Goal: Task Accomplishment & Management: Use online tool/utility

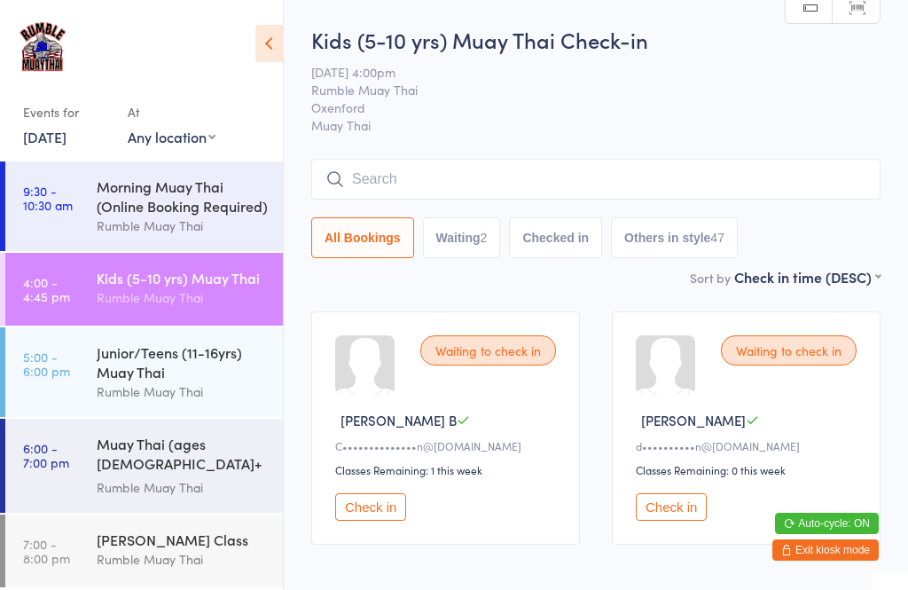
click at [603, 195] on input "search" at bounding box center [595, 179] width 569 height 41
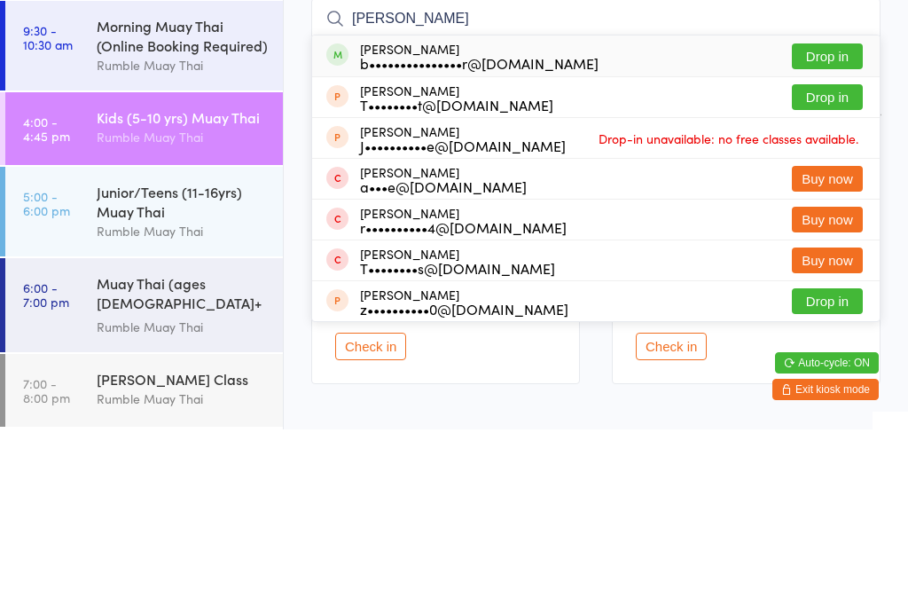
type input "[PERSON_NAME]"
click at [820, 204] on button "Drop in" at bounding box center [827, 217] width 71 height 26
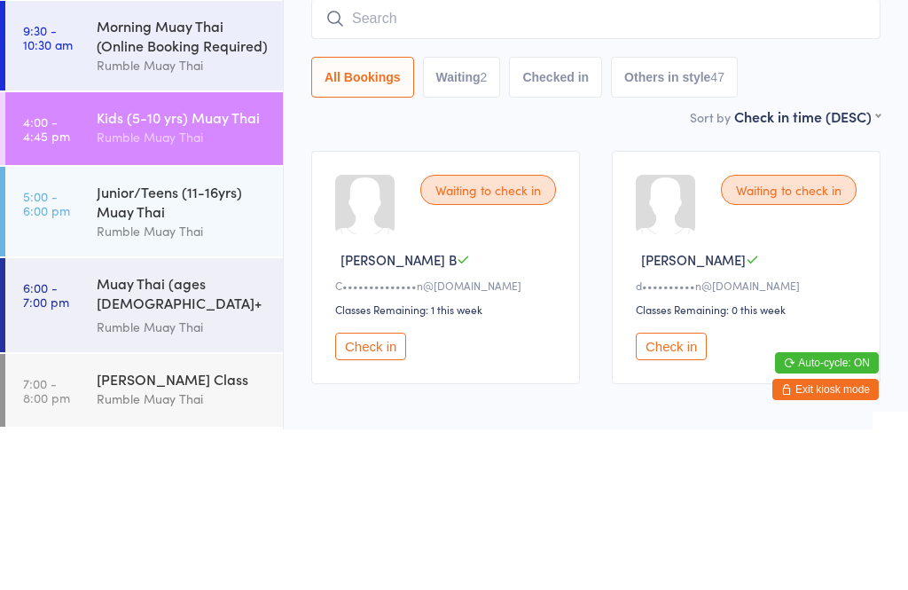
scroll to position [100, 0]
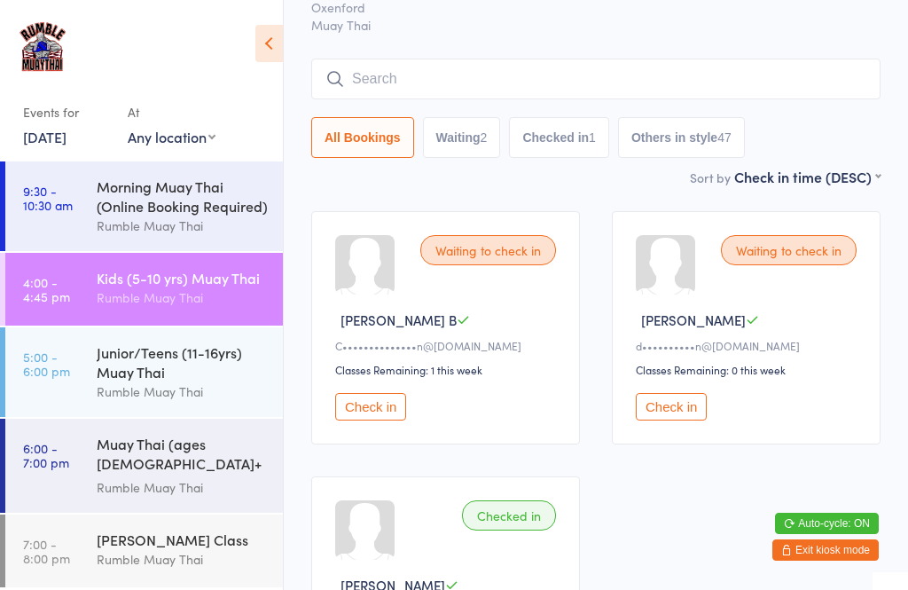
click at [666, 419] on button "Check in" at bounding box center [671, 406] width 71 height 27
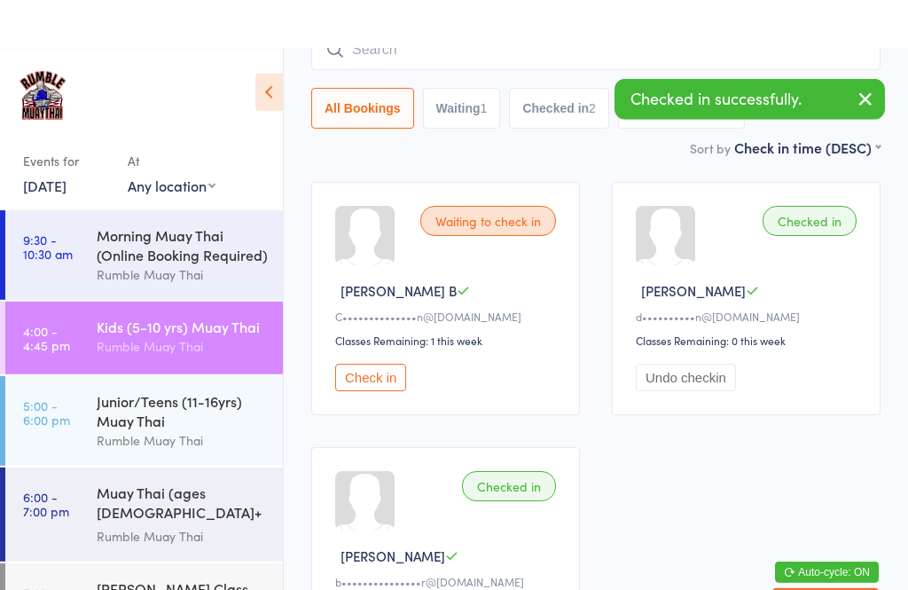
scroll to position [0, 0]
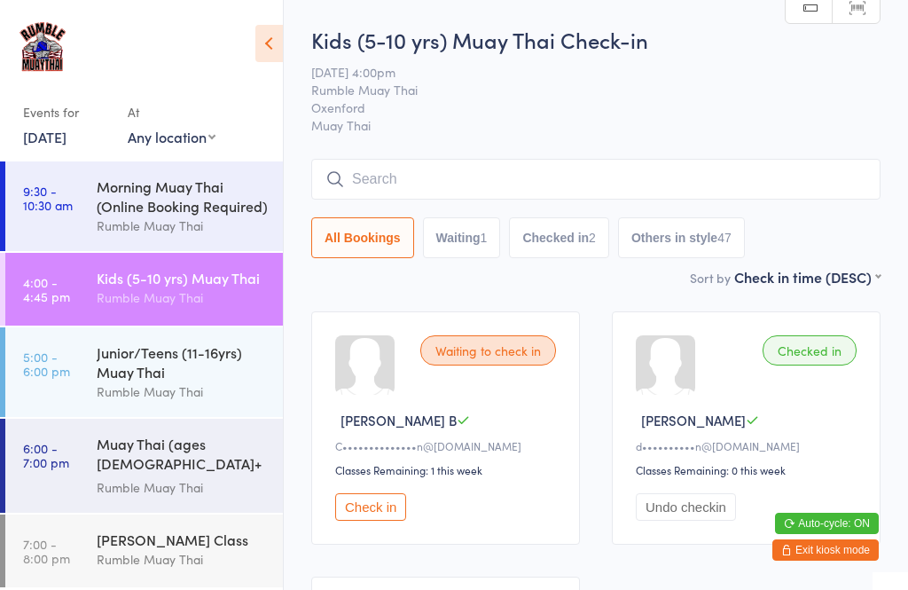
click at [369, 510] on button "Check in" at bounding box center [370, 506] width 71 height 27
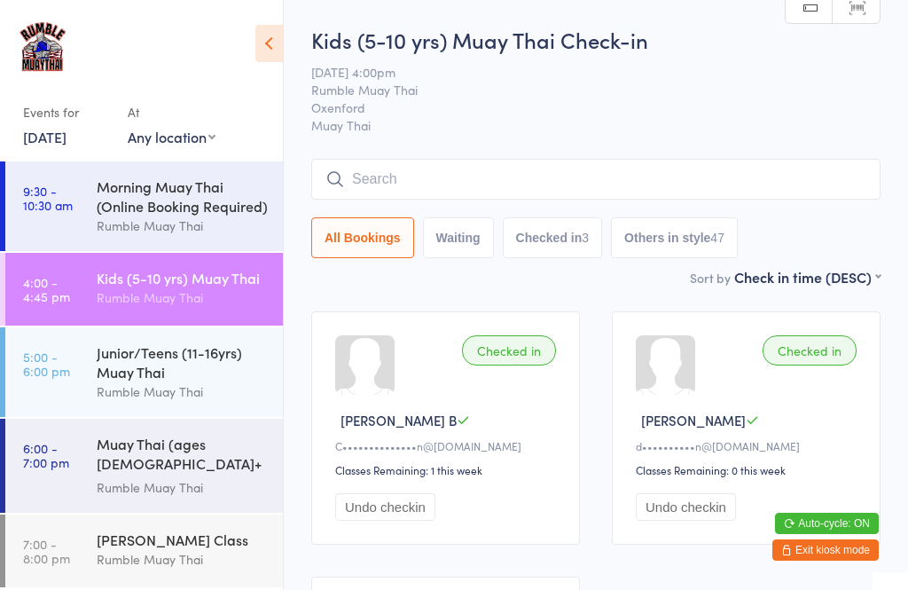
click at [794, 174] on input "search" at bounding box center [595, 179] width 569 height 41
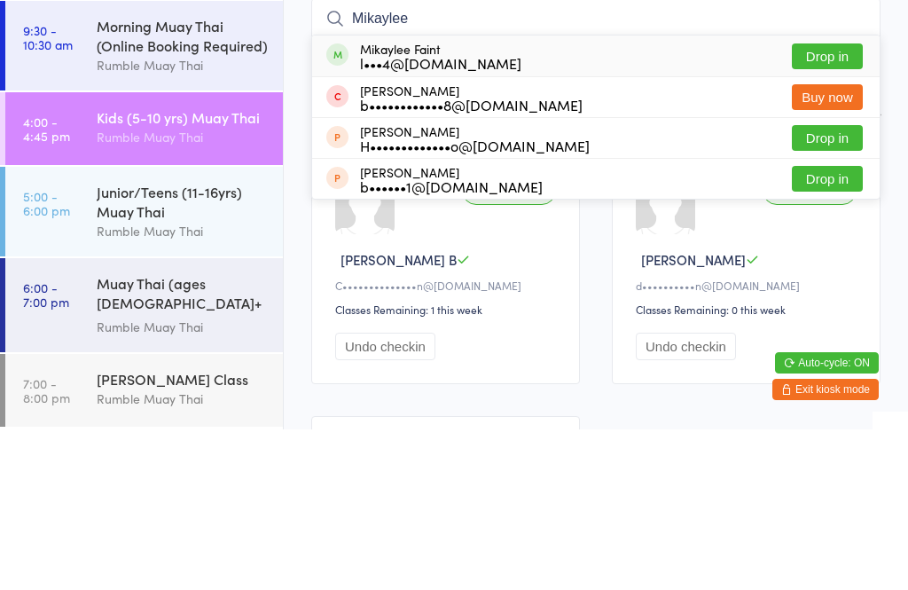
type input "Mikaylee"
click at [842, 204] on button "Drop in" at bounding box center [827, 217] width 71 height 26
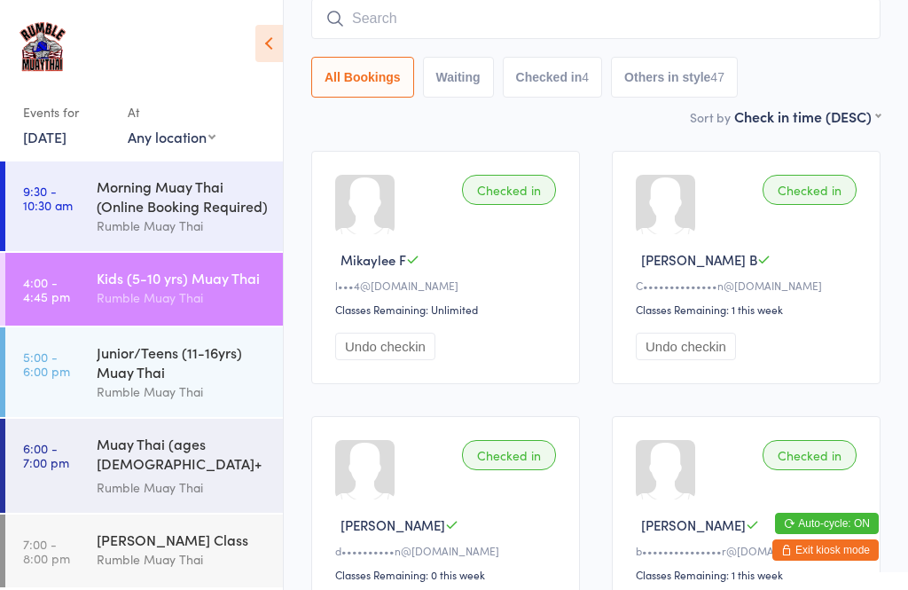
click at [556, 12] on input "search" at bounding box center [595, 18] width 569 height 41
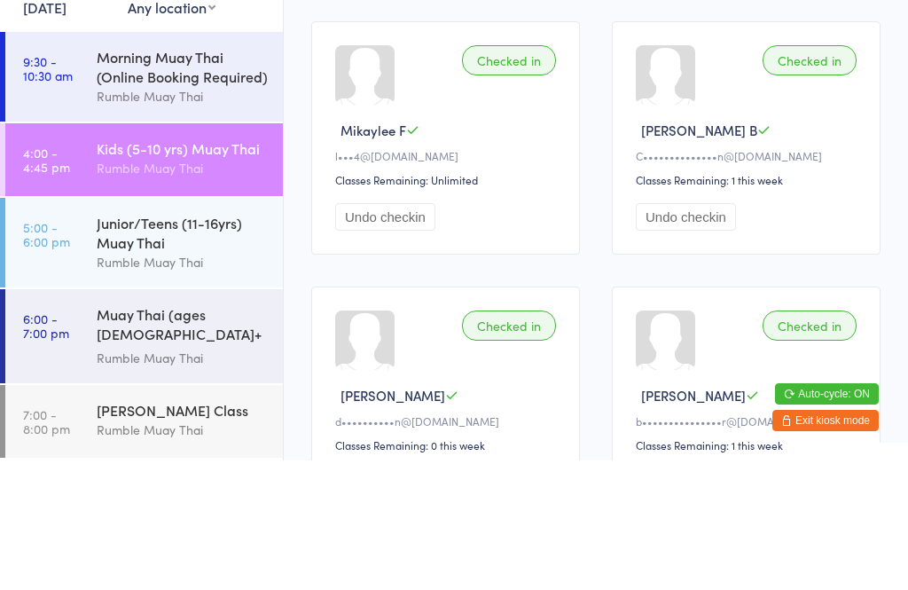
click at [204, 342] on div "Junior/Teens (11-16yrs) Muay Thai" at bounding box center [182, 361] width 171 height 39
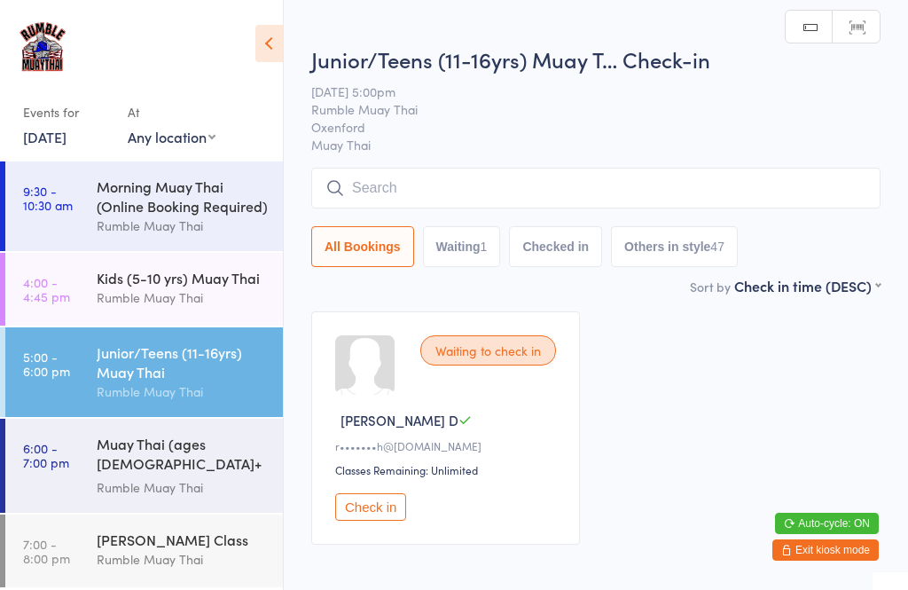
click at [591, 169] on input "search" at bounding box center [595, 188] width 569 height 41
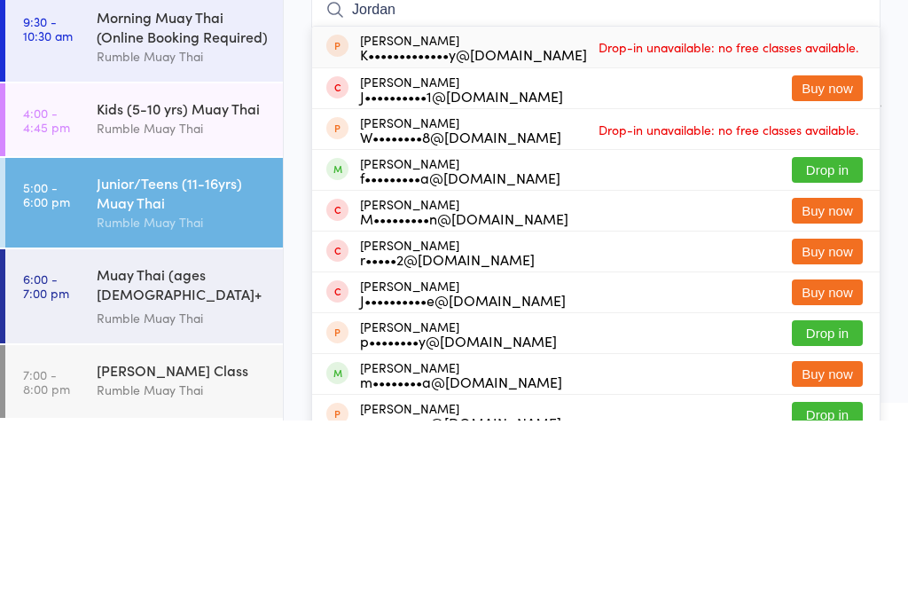
type input "Jordan"
click at [821, 326] on button "Drop in" at bounding box center [827, 339] width 71 height 26
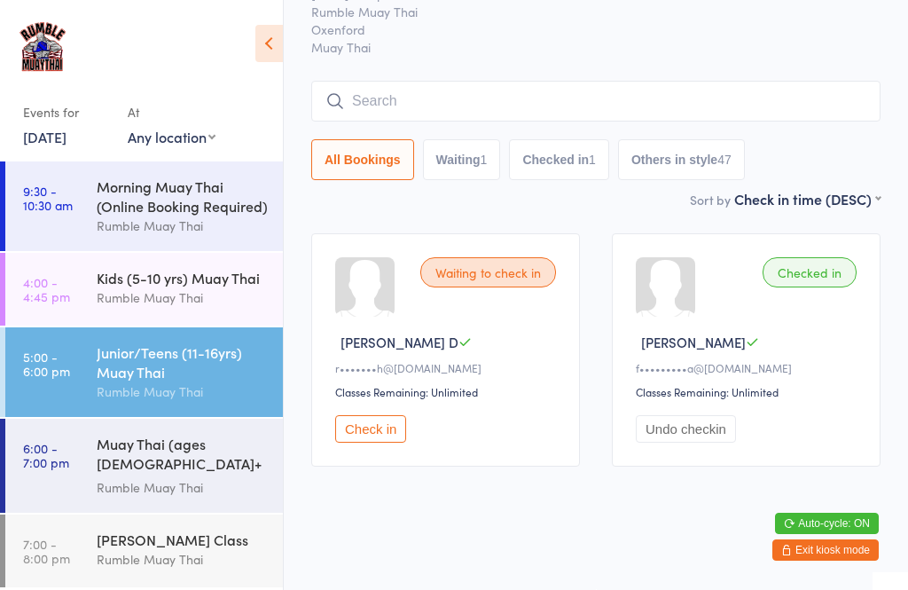
click at [818, 506] on html "You have now entered Kiosk Mode. Members will be able to check themselves in us…" at bounding box center [454, 217] width 908 height 590
click at [652, 422] on button "Undo checkin" at bounding box center [686, 428] width 100 height 27
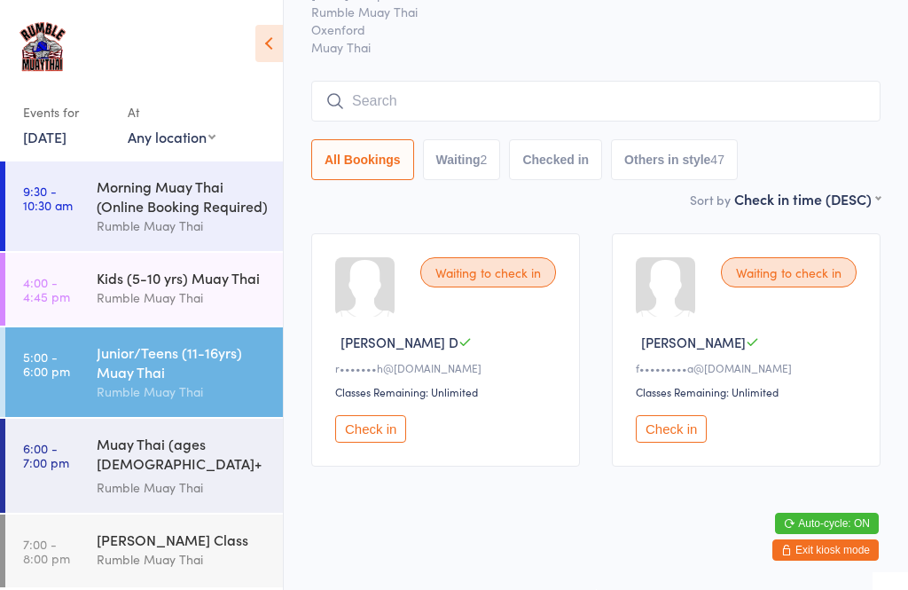
click at [208, 335] on div "Junior/Teens (11-16yrs) Muay Thai Rumble Muay Thai" at bounding box center [190, 372] width 186 height 90
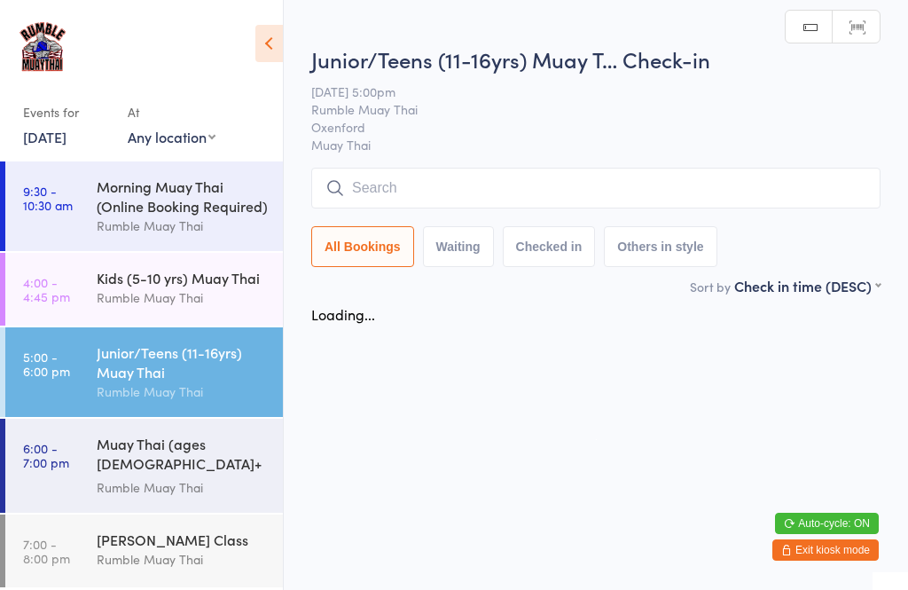
scroll to position [0, 0]
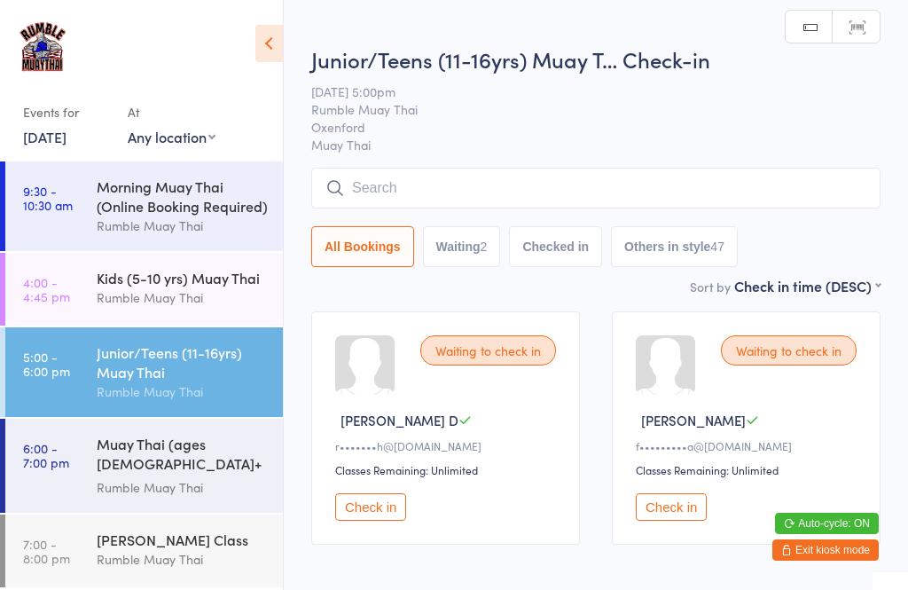
click at [663, 157] on div "Junior/Teens (11-16yrs) Muay T… Check-in [DATE] 5:00pm Rumble Muay Thai Oxenfor…" at bounding box center [595, 159] width 569 height 231
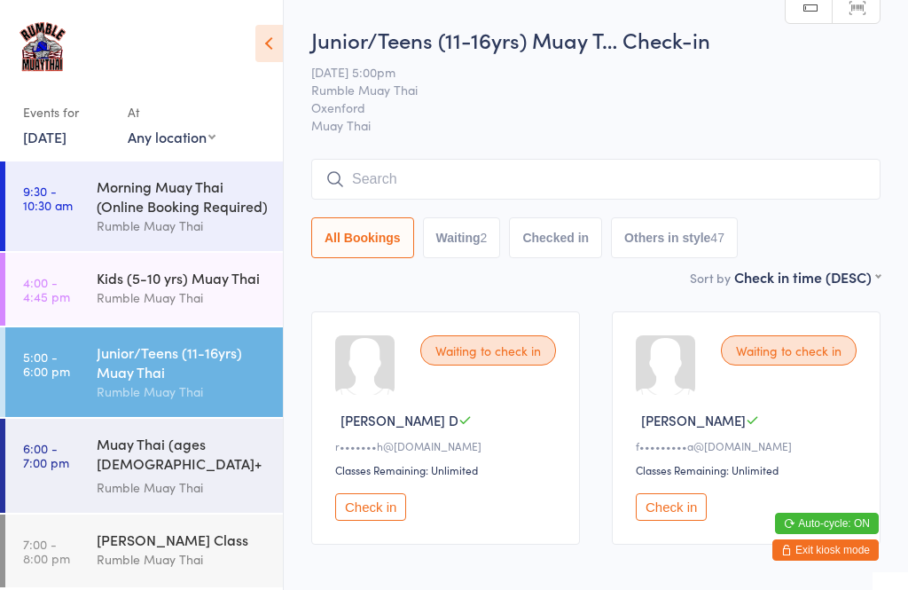
click at [620, 193] on input "search" at bounding box center [595, 179] width 569 height 41
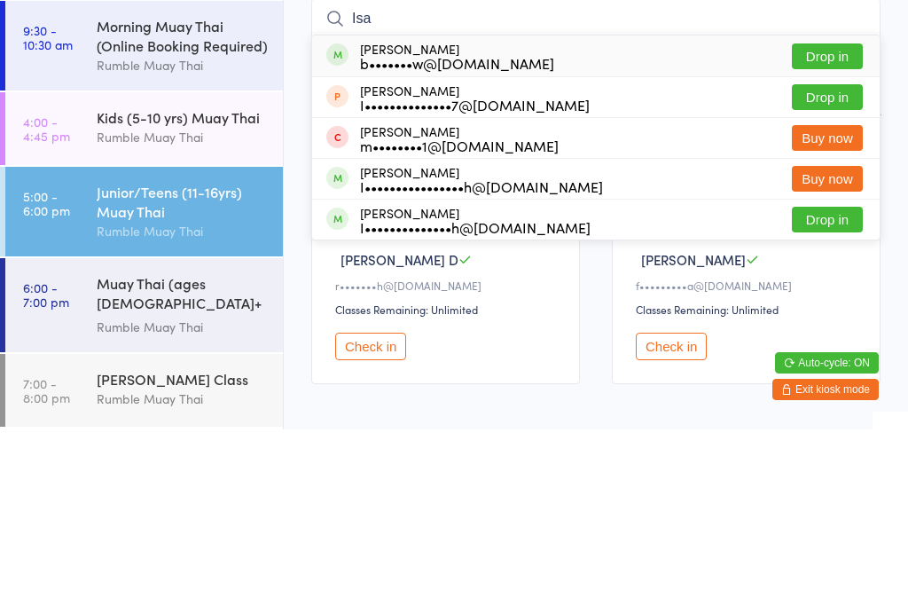
type input "Isa"
click at [839, 204] on button "Drop in" at bounding box center [827, 217] width 71 height 26
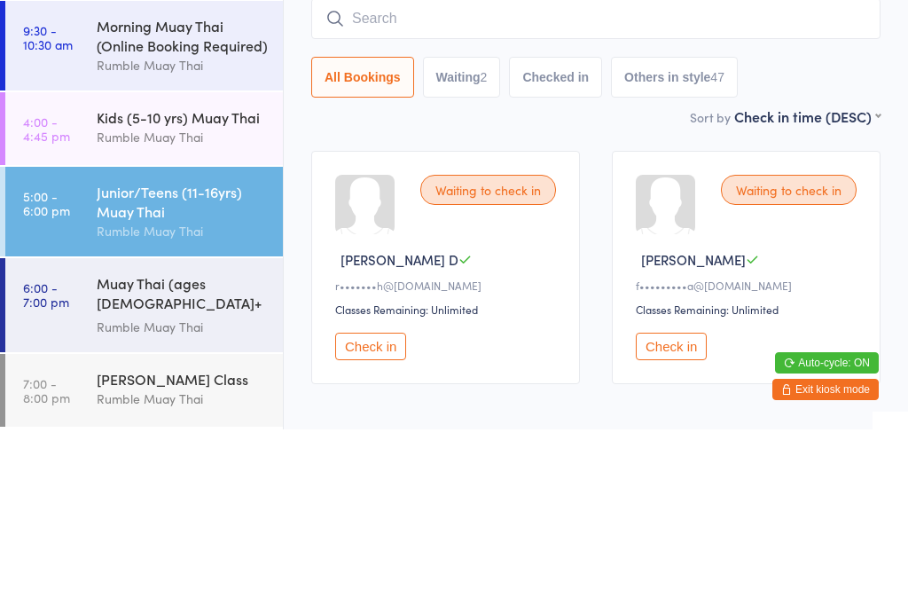
scroll to position [100, 0]
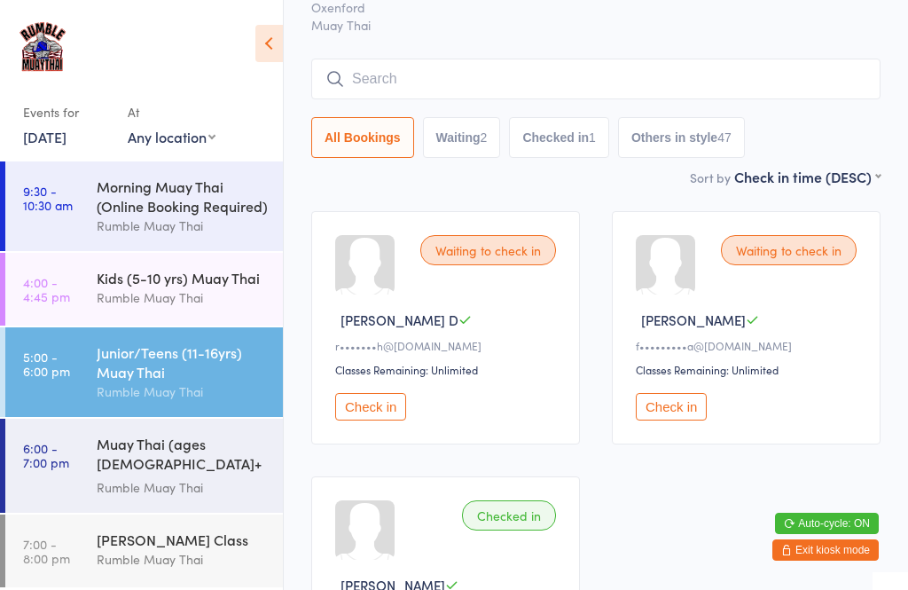
click at [658, 79] on input "search" at bounding box center [595, 79] width 569 height 41
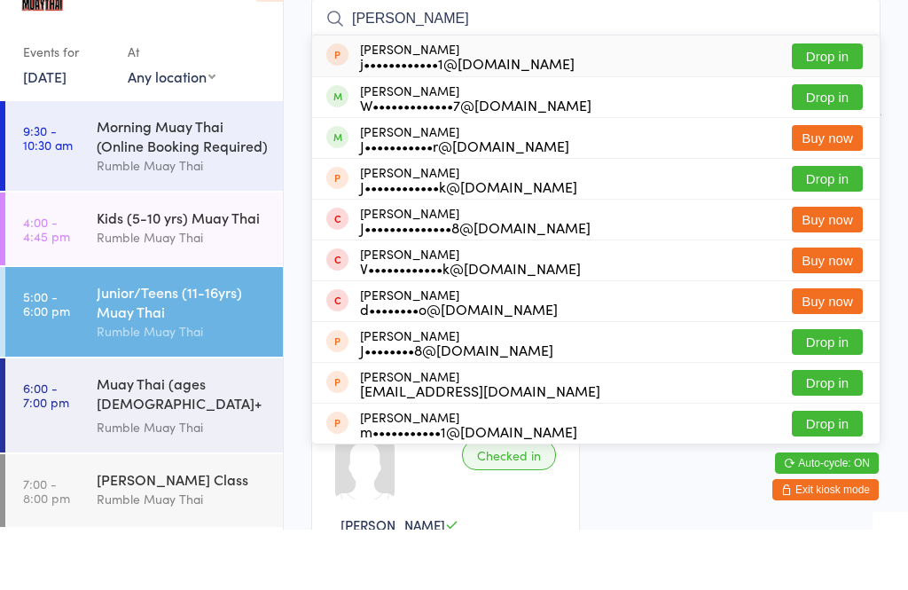
type input "[PERSON_NAME]"
click at [818, 145] on button "Drop in" at bounding box center [827, 158] width 71 height 26
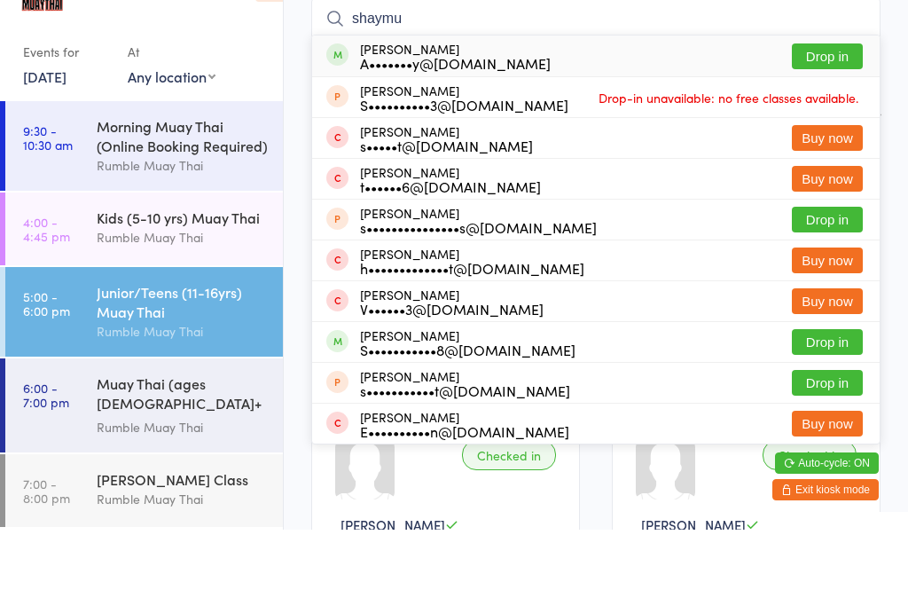
type input "shaymu"
click at [834, 104] on button "Drop in" at bounding box center [827, 117] width 71 height 26
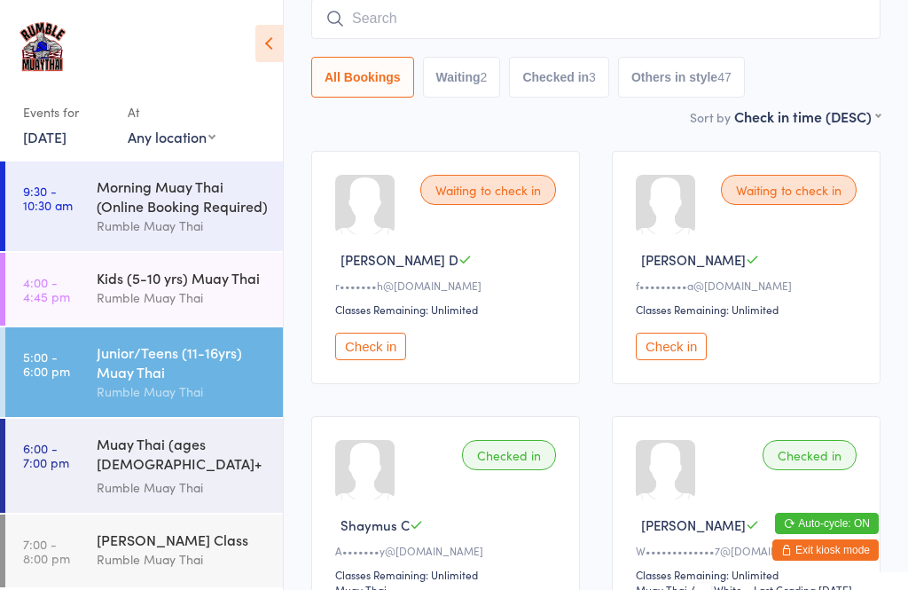
click at [380, 355] on button "Check in" at bounding box center [370, 346] width 71 height 27
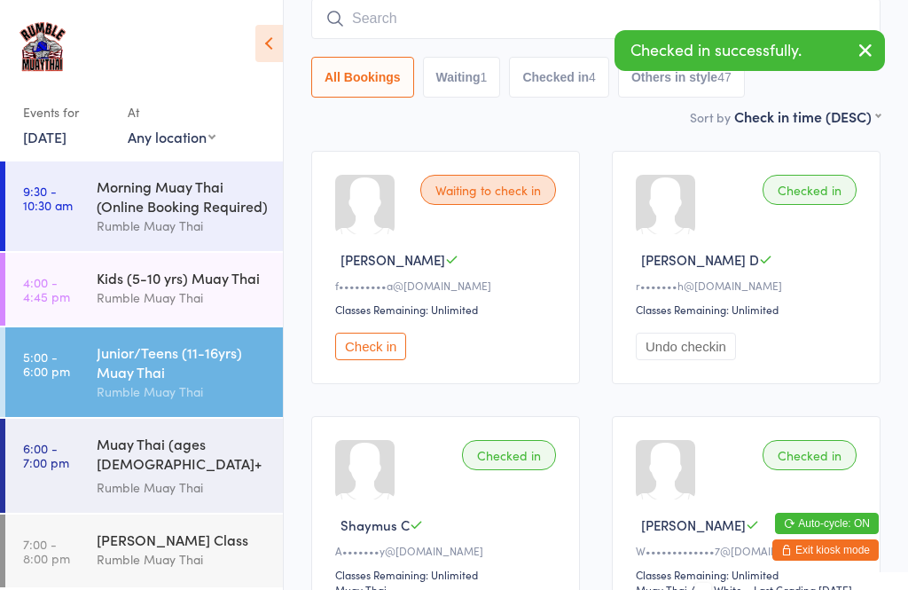
click at [434, 32] on input "search" at bounding box center [595, 18] width 569 height 41
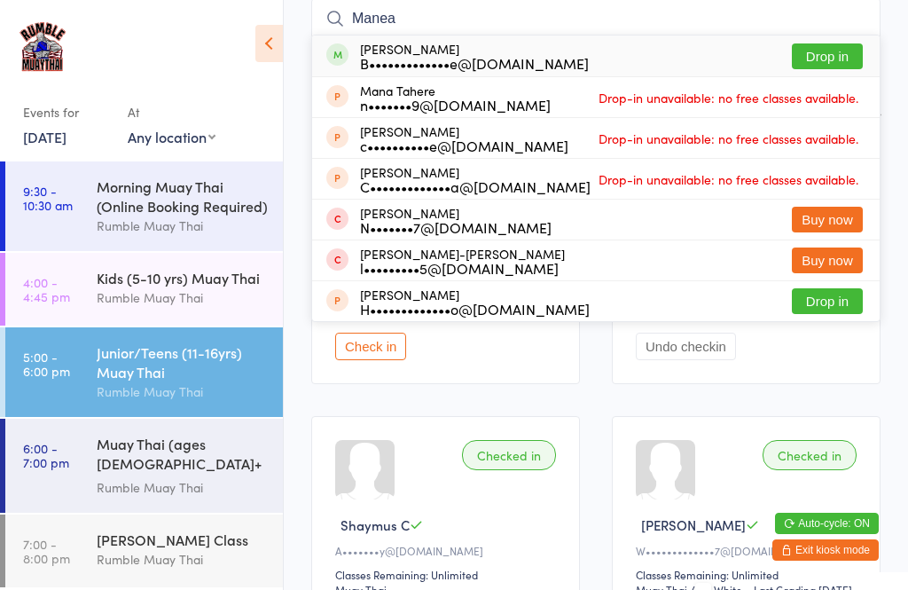
type input "Manea"
click at [667, 62] on div "Manea Hakaoro B•••••••••••••e@[DOMAIN_NAME] Drop in" at bounding box center [596, 55] width 568 height 41
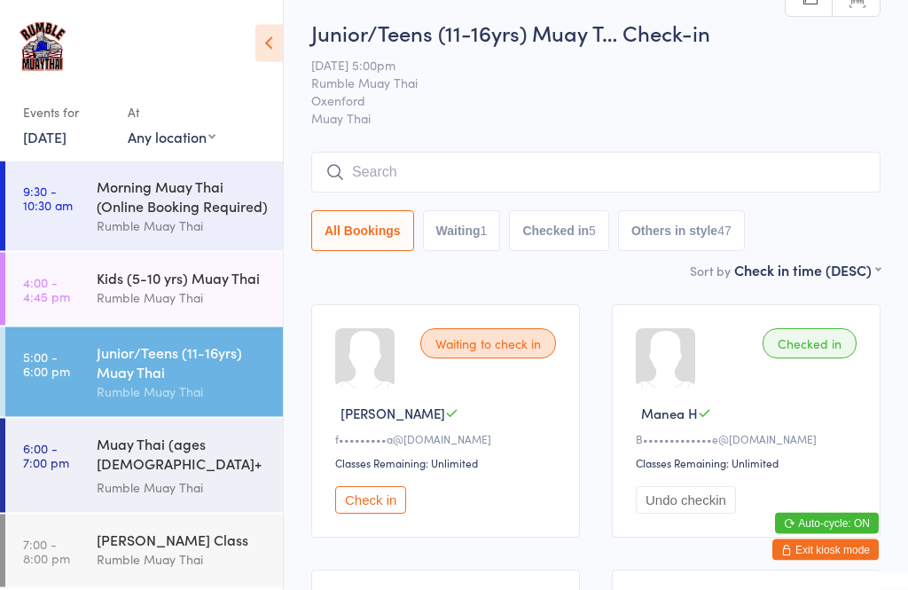
scroll to position [0, 0]
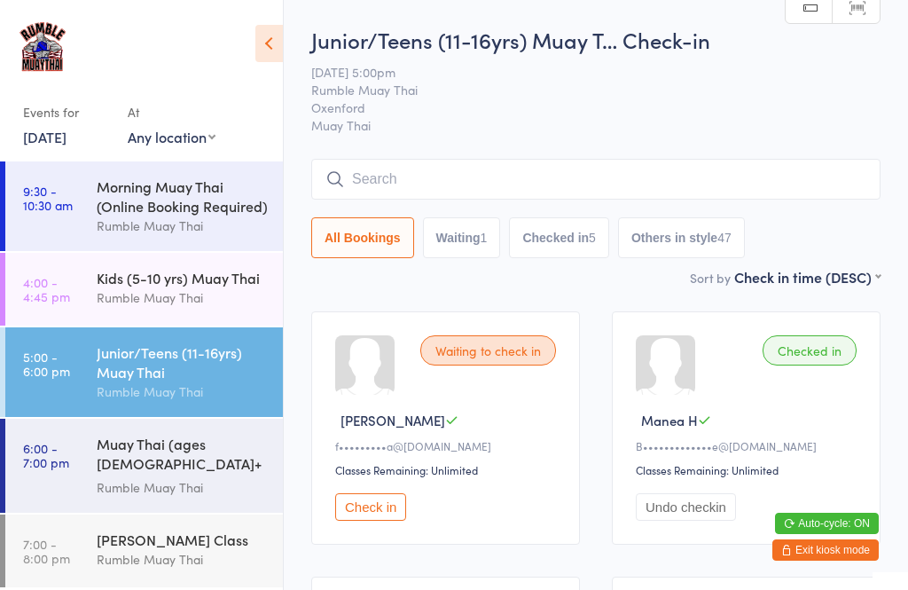
click at [779, 178] on input "search" at bounding box center [595, 179] width 569 height 41
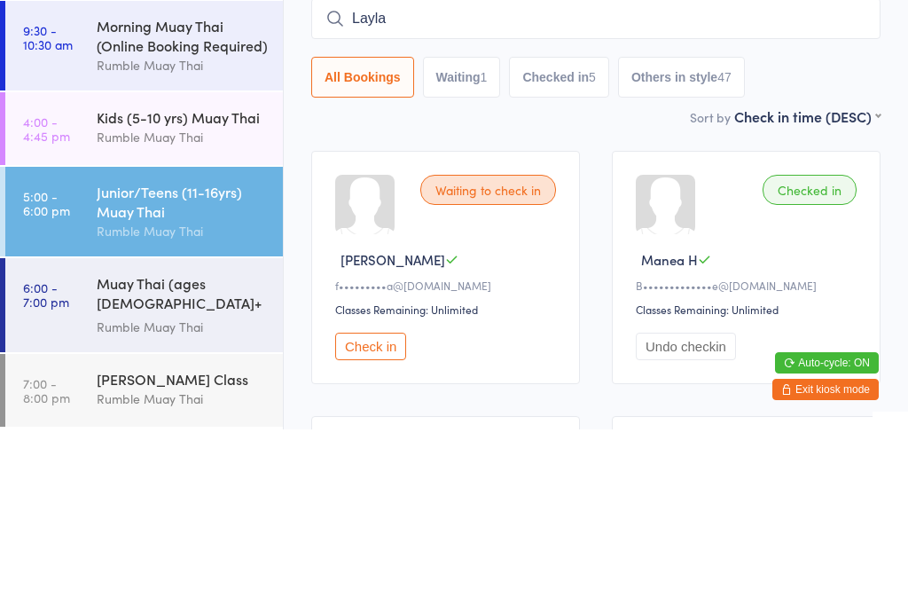
type input "Layla"
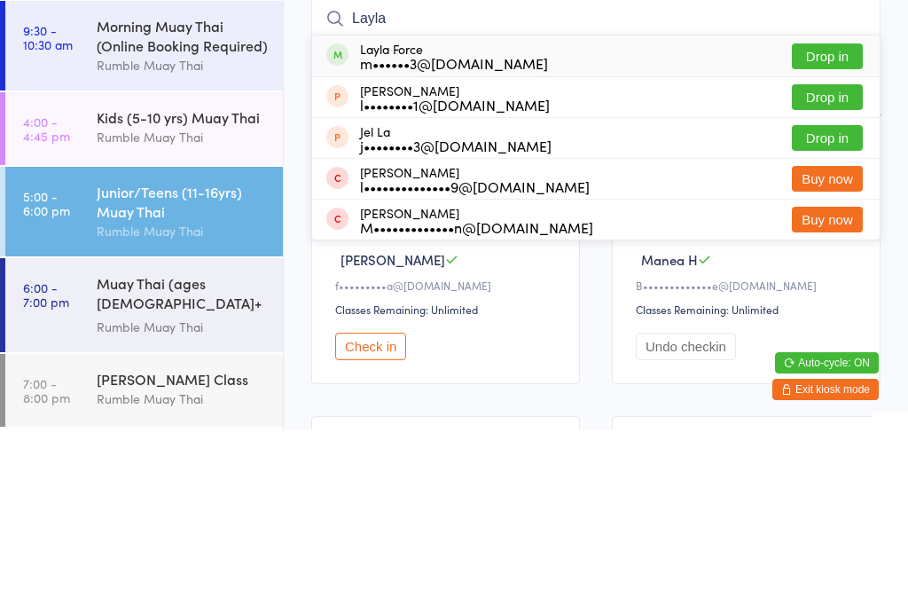
click at [833, 204] on button "Drop in" at bounding box center [827, 217] width 71 height 26
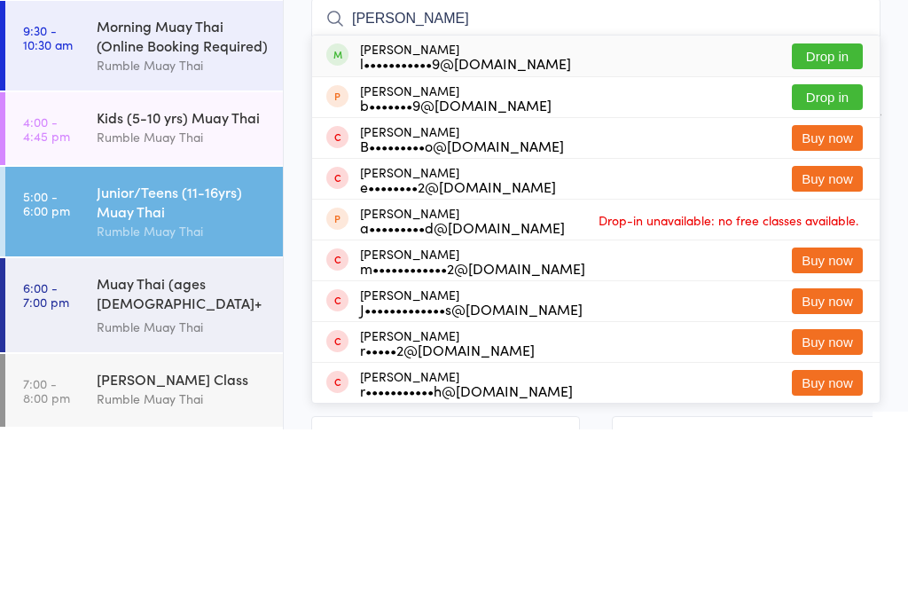
type input "[PERSON_NAME]"
click at [826, 204] on button "Drop in" at bounding box center [827, 217] width 71 height 26
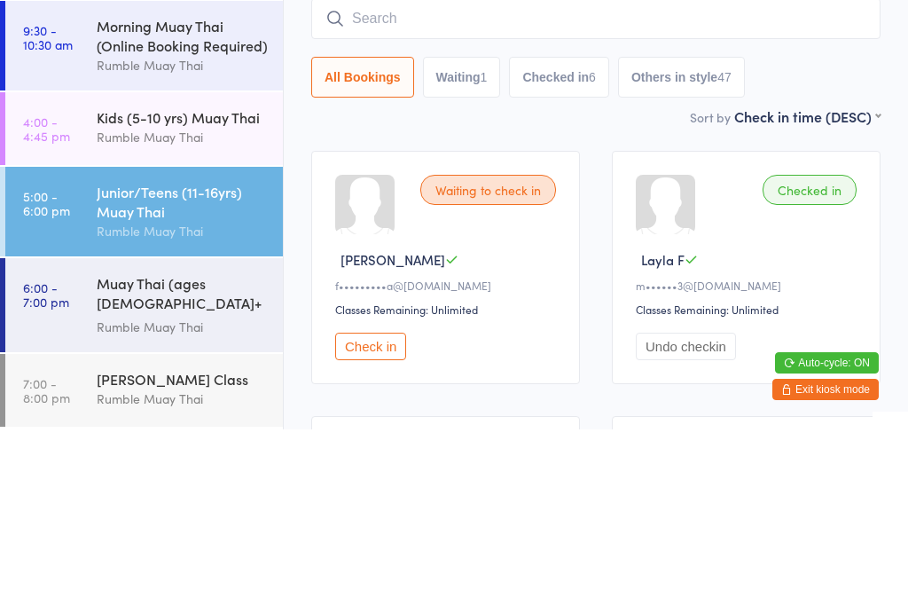
scroll to position [160, 0]
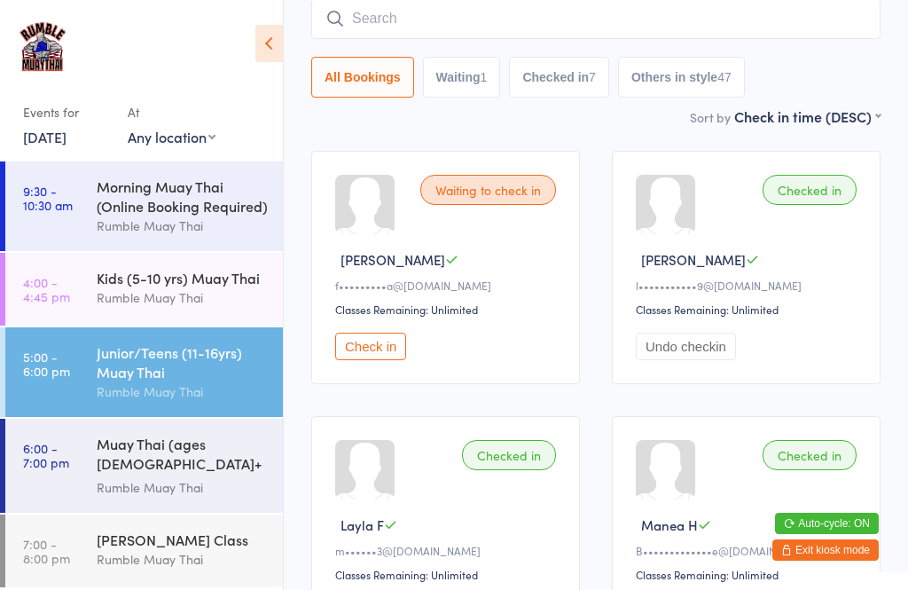
click at [780, 39] on input "search" at bounding box center [595, 18] width 569 height 41
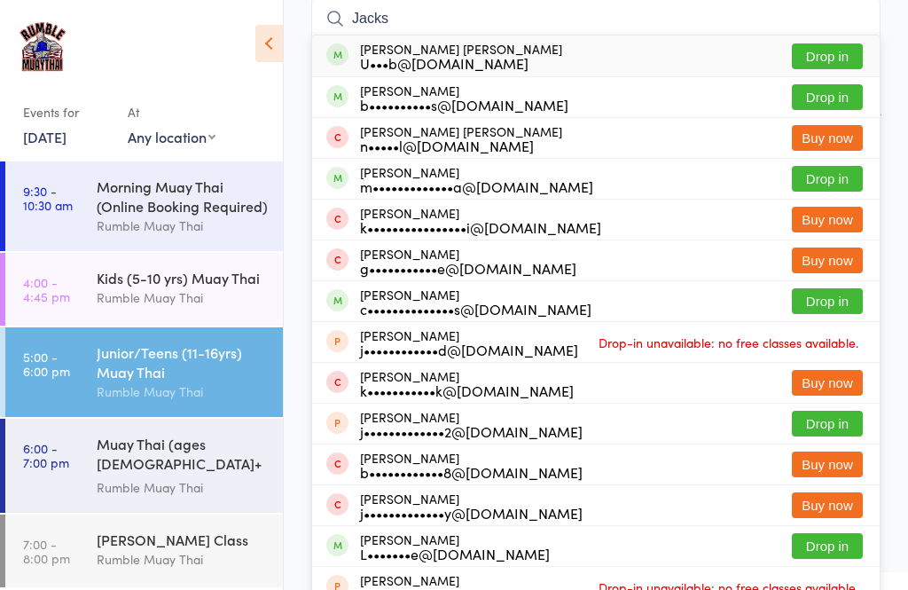
type input "Jacks"
click at [833, 173] on button "Drop in" at bounding box center [827, 179] width 71 height 26
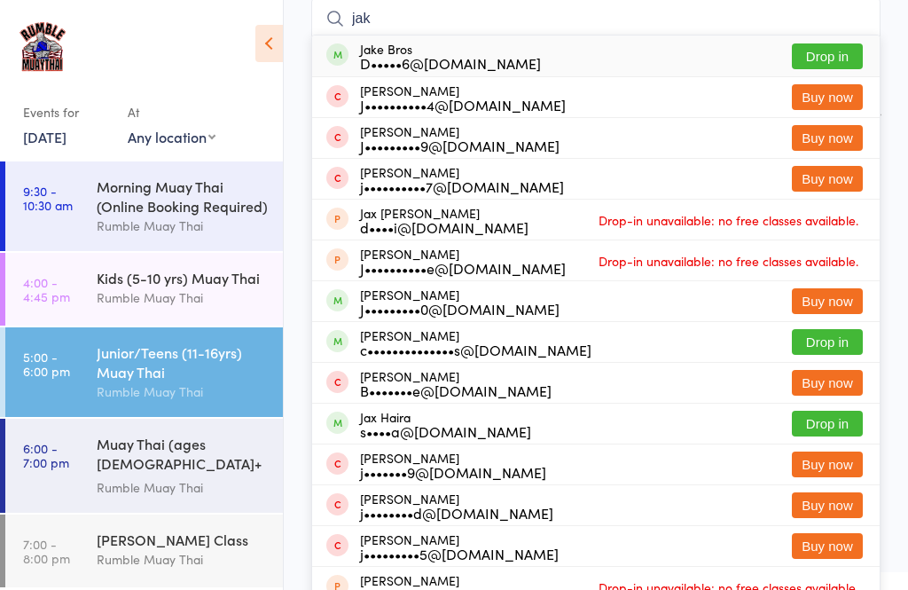
type input "jak"
click at [816, 46] on button "Drop in" at bounding box center [827, 56] width 71 height 26
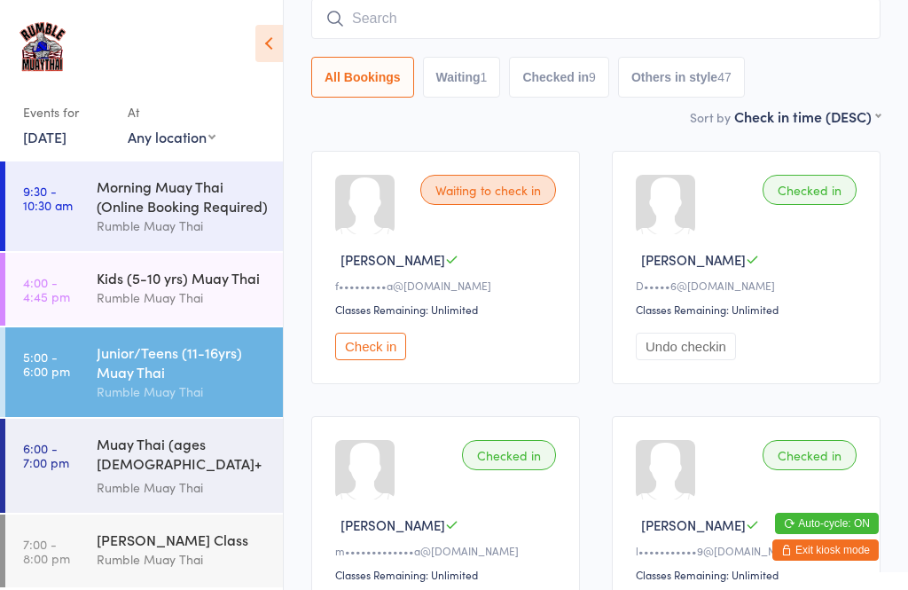
click at [806, 22] on input "search" at bounding box center [595, 18] width 569 height 41
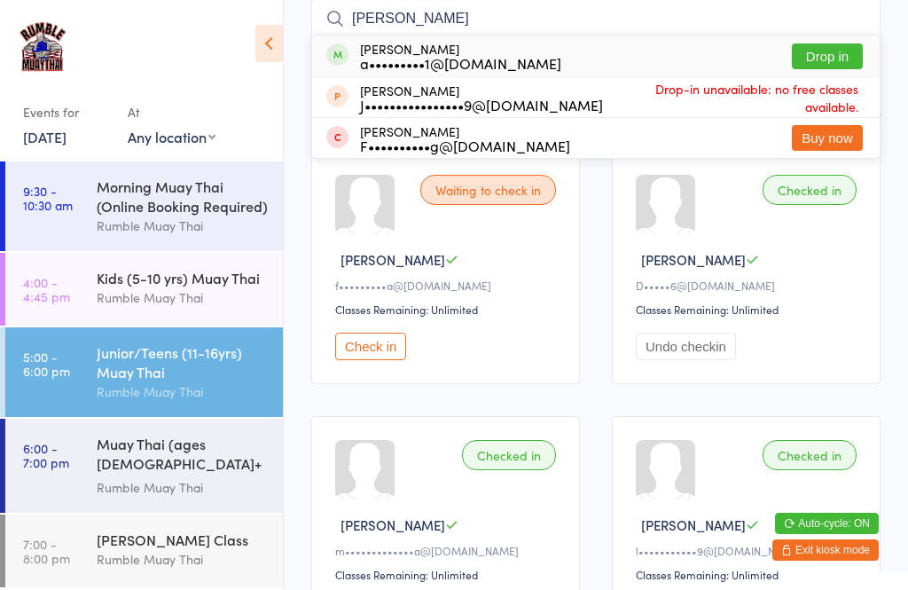
type input "[PERSON_NAME]"
click at [842, 55] on button "Drop in" at bounding box center [827, 56] width 71 height 26
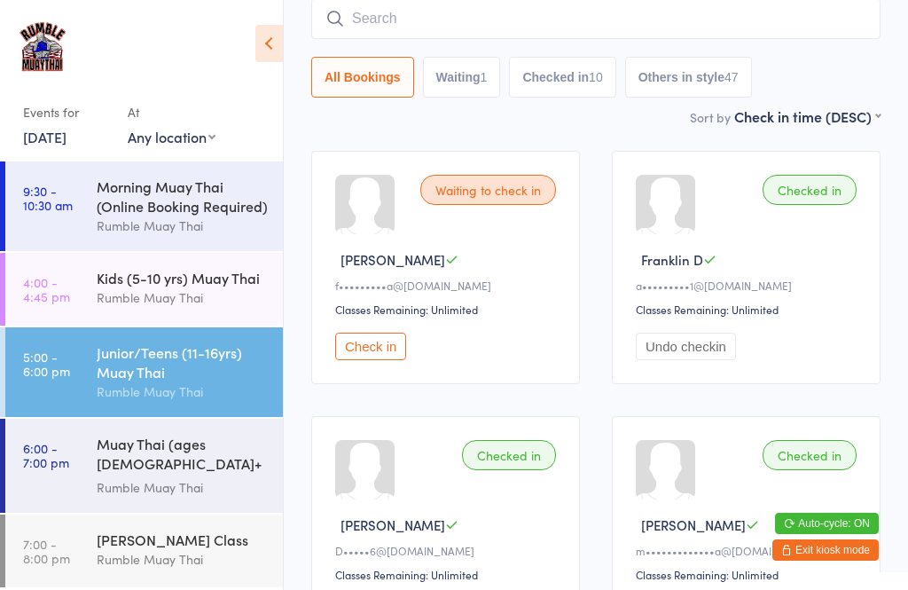
click at [809, 38] on input "search" at bounding box center [595, 18] width 569 height 41
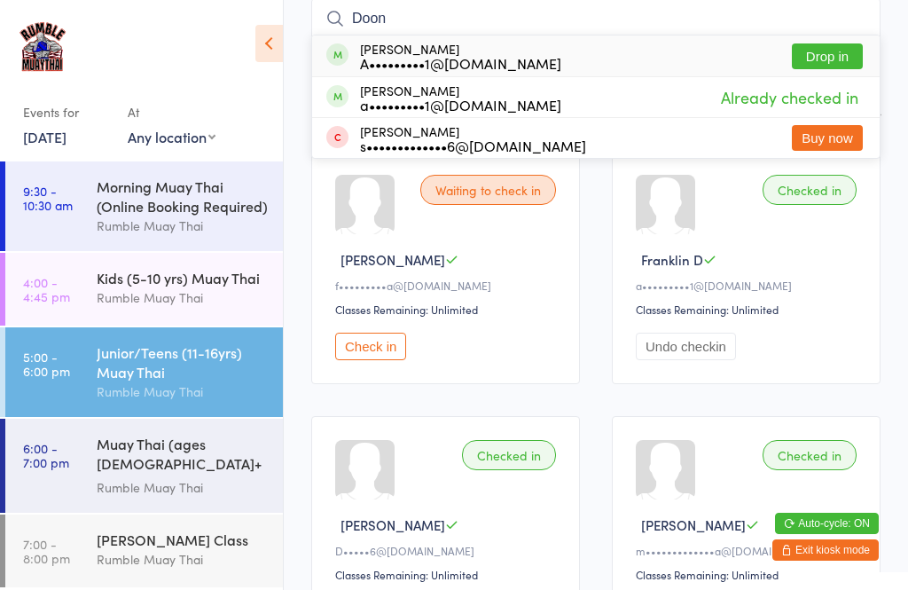
type input "Doon"
click at [827, 65] on button "Drop in" at bounding box center [827, 56] width 71 height 26
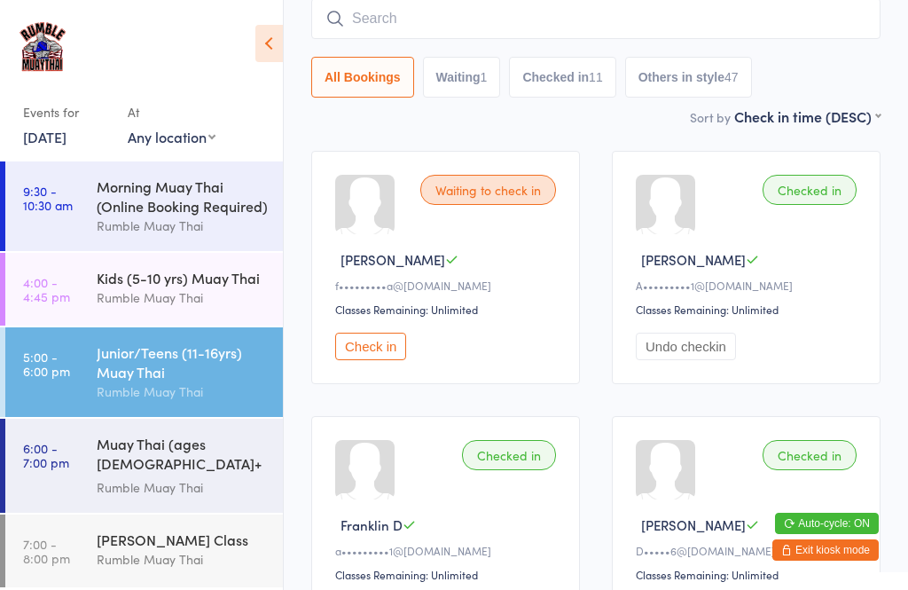
click at [601, 20] on input "search" at bounding box center [595, 18] width 569 height 41
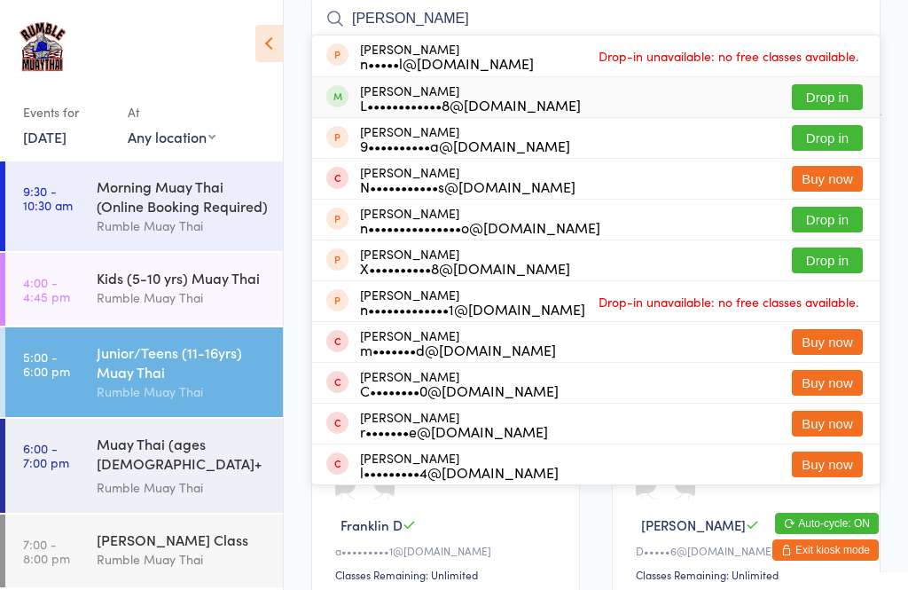
type input "[PERSON_NAME]"
click at [460, 111] on div "L••••••••••••8@[DOMAIN_NAME]" at bounding box center [470, 105] width 221 height 14
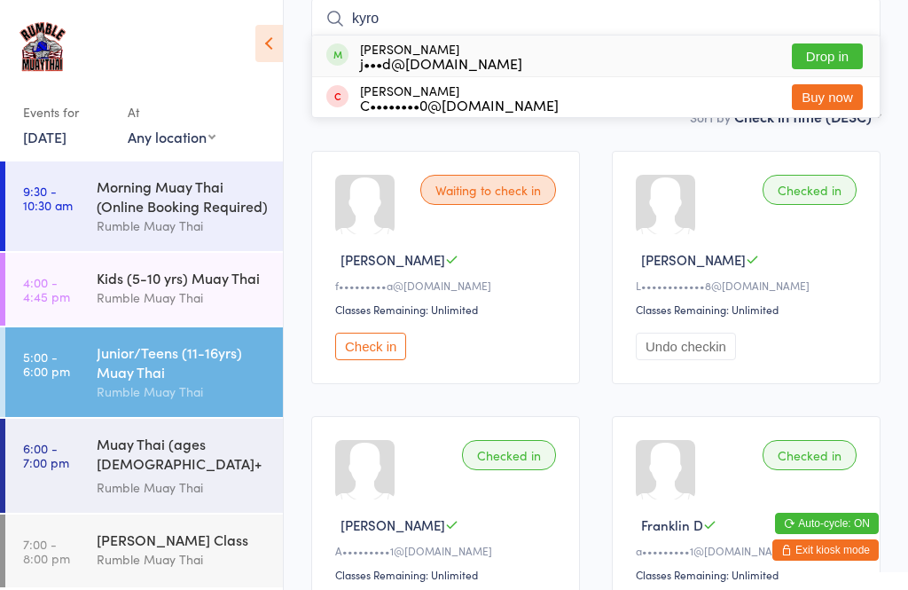
type input "kyro"
click at [844, 55] on button "Drop in" at bounding box center [827, 56] width 71 height 26
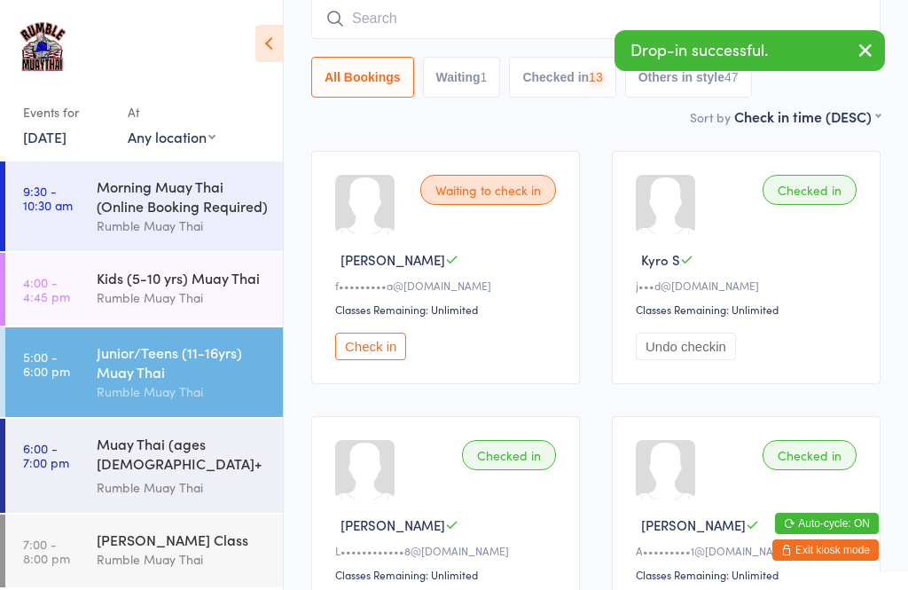
click at [864, 54] on icon "button" at bounding box center [865, 50] width 21 height 22
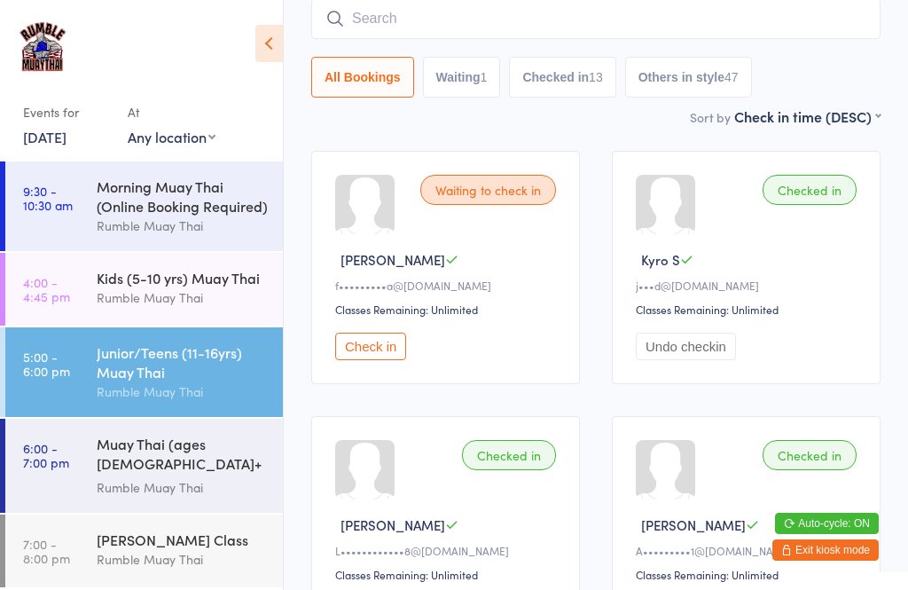
click at [354, 21] on input "search" at bounding box center [595, 18] width 569 height 41
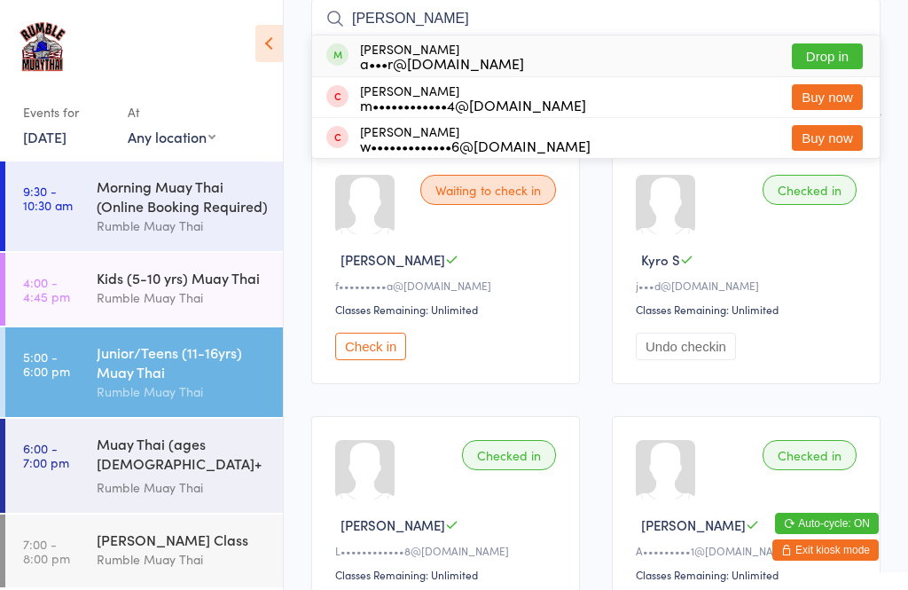
type input "[PERSON_NAME]"
click at [831, 51] on button "Drop in" at bounding box center [827, 56] width 71 height 26
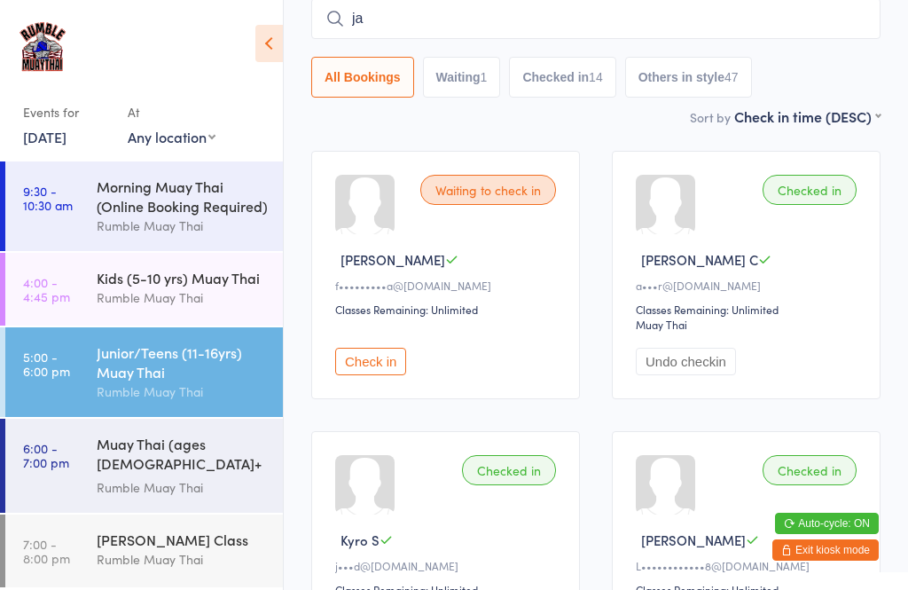
type input "jax"
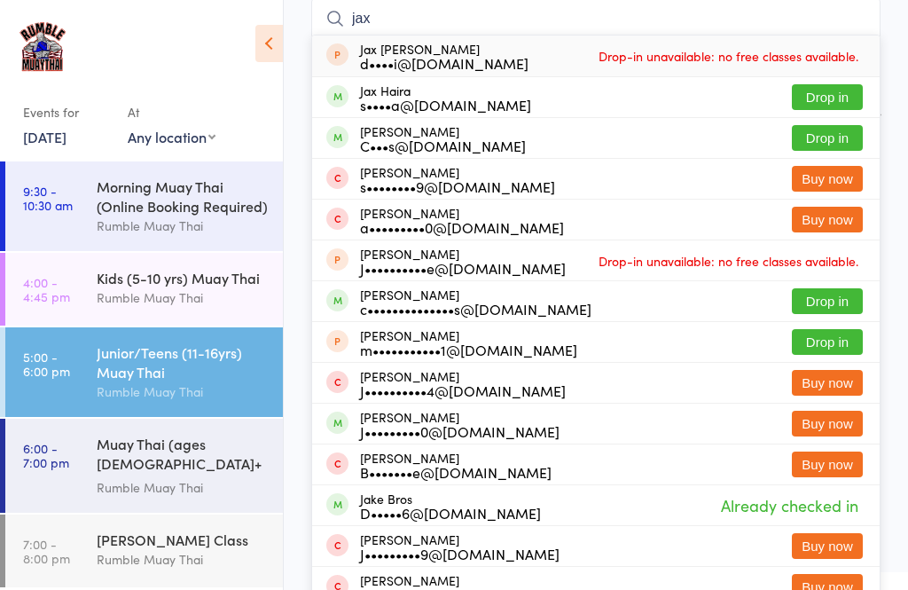
click at [824, 104] on button "Drop in" at bounding box center [827, 97] width 71 height 26
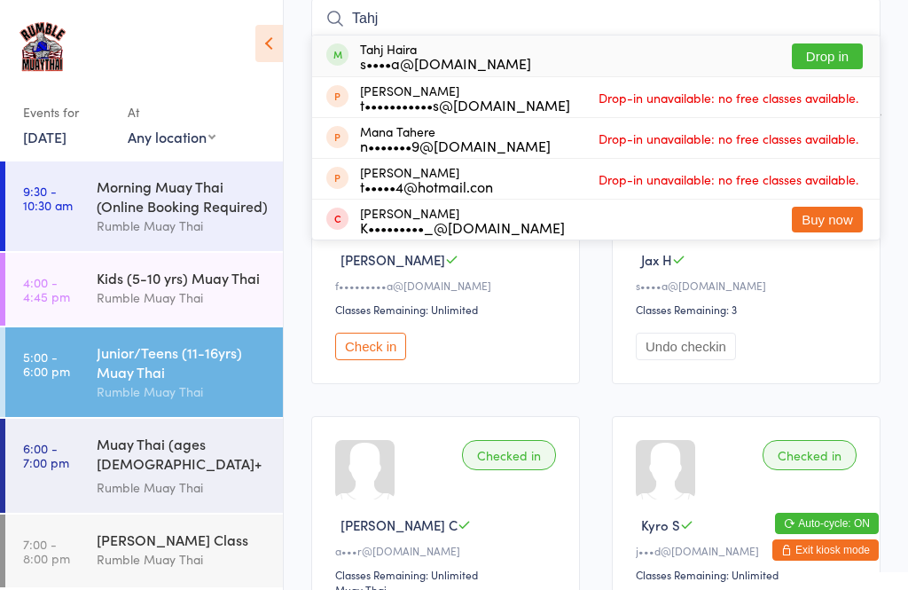
type input "Tahj"
click at [834, 54] on button "Drop in" at bounding box center [827, 56] width 71 height 26
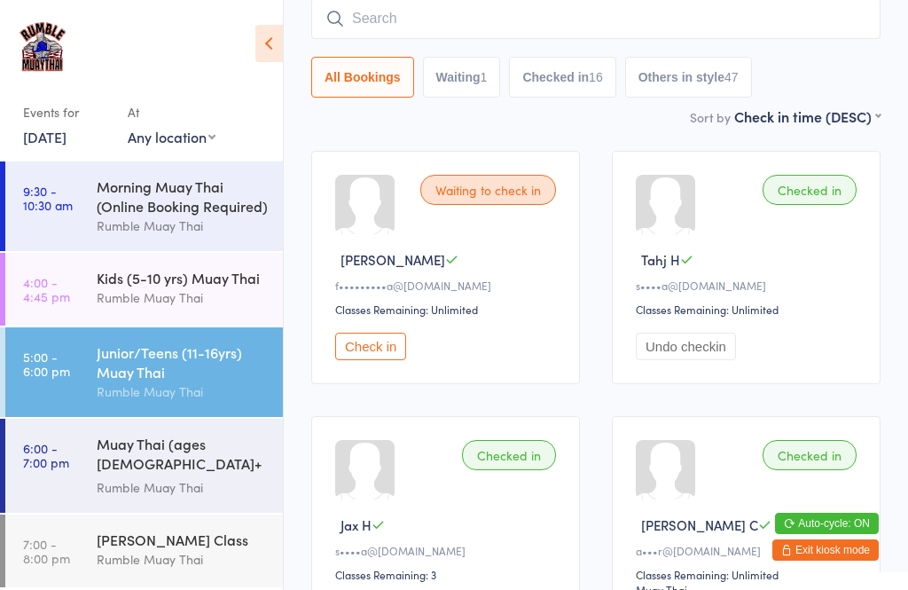
click at [582, 17] on input "search" at bounding box center [595, 18] width 569 height 41
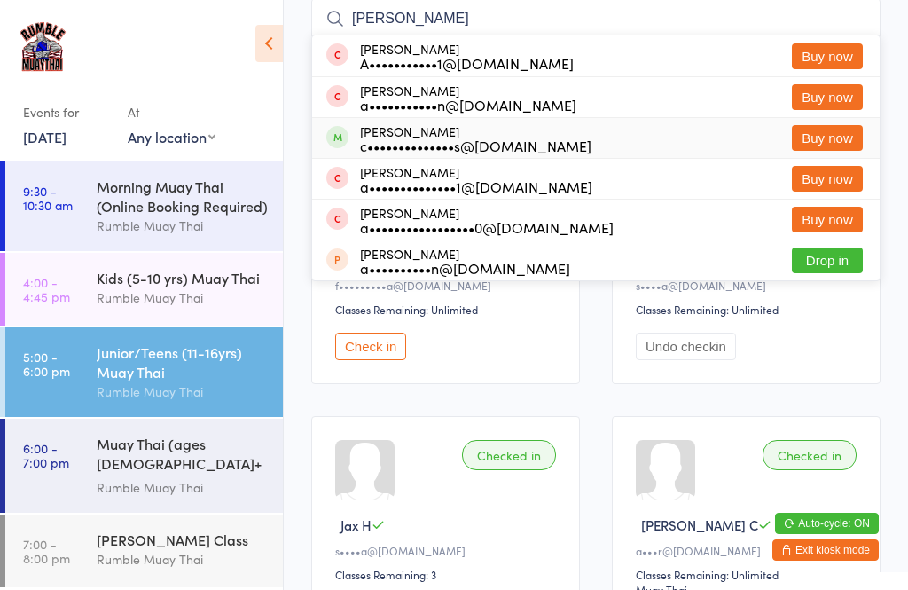
type input "[PERSON_NAME]"
click at [603, 148] on div "[PERSON_NAME] c••••••••••••••s@[DOMAIN_NAME] Buy now" at bounding box center [596, 138] width 568 height 40
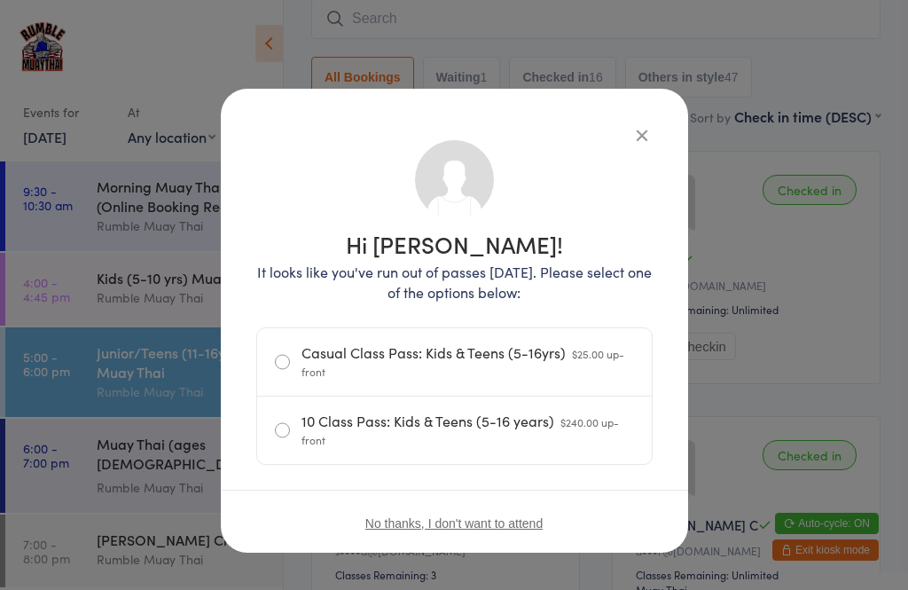
click at [632, 137] on icon "button" at bounding box center [642, 135] width 20 height 20
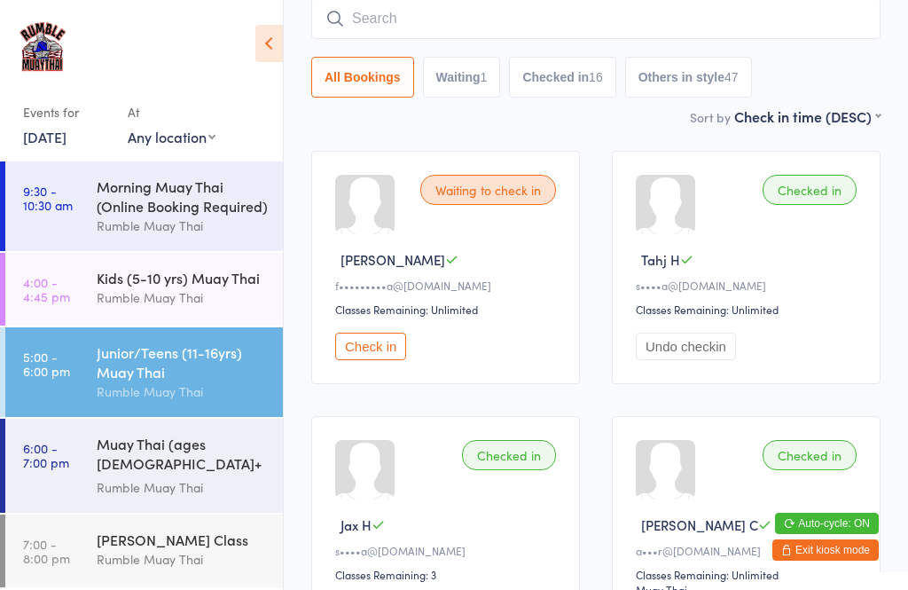
click at [651, 13] on input "search" at bounding box center [595, 18] width 569 height 41
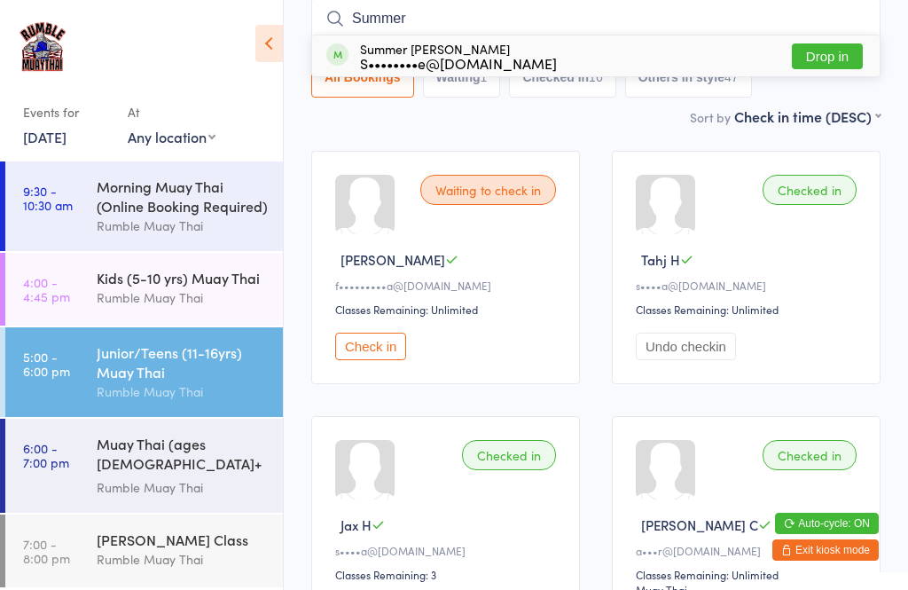
type input "Summer"
click at [826, 58] on button "Drop in" at bounding box center [827, 56] width 71 height 26
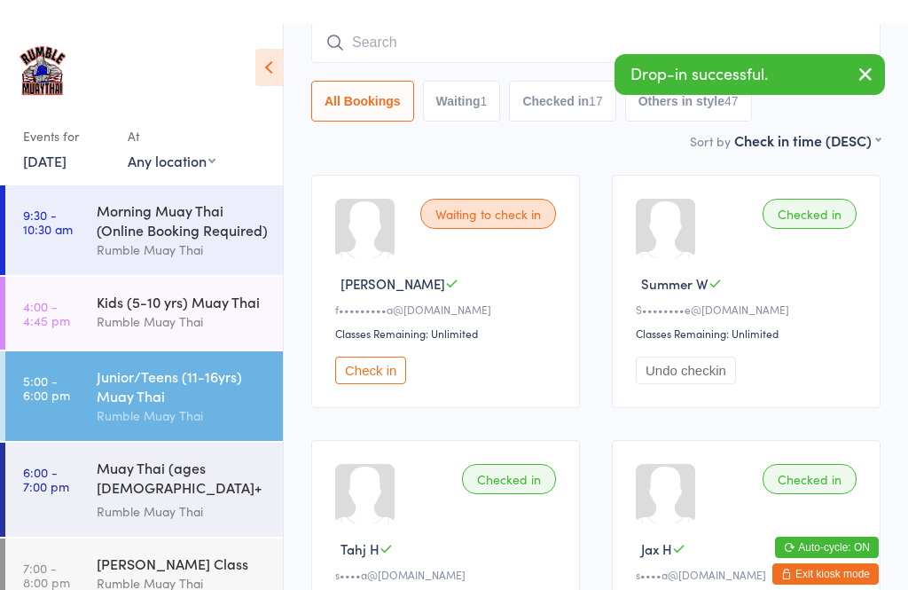
scroll to position [136, 0]
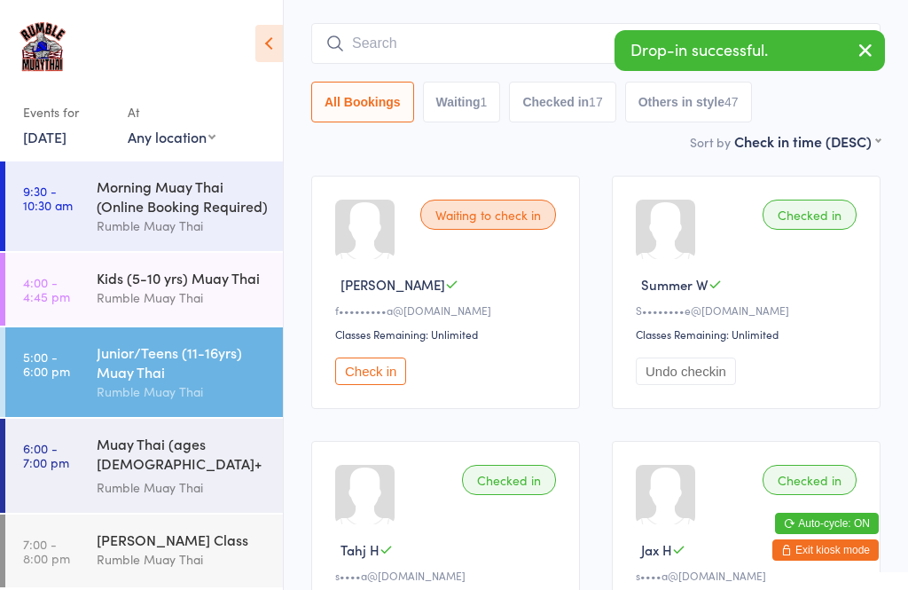
click at [824, 228] on div "Checked in" at bounding box center [810, 215] width 94 height 30
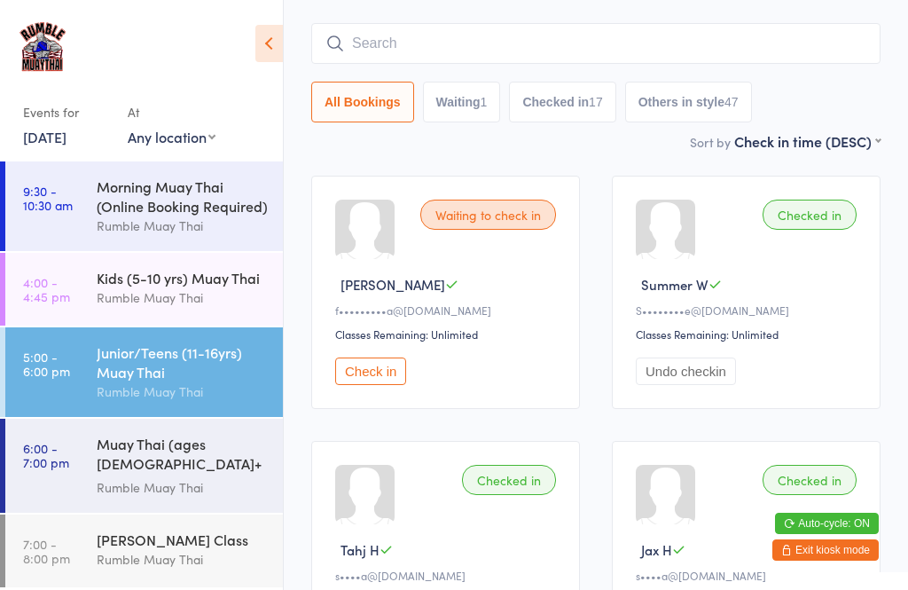
click at [822, 230] on div "Checked in" at bounding box center [810, 215] width 94 height 30
click at [808, 223] on div "Checked in" at bounding box center [810, 215] width 94 height 30
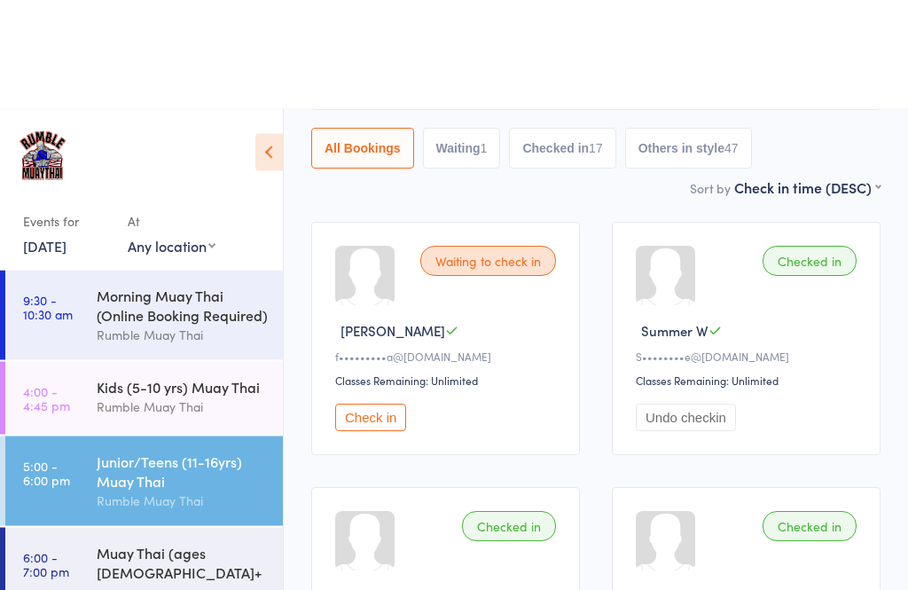
scroll to position [0, 0]
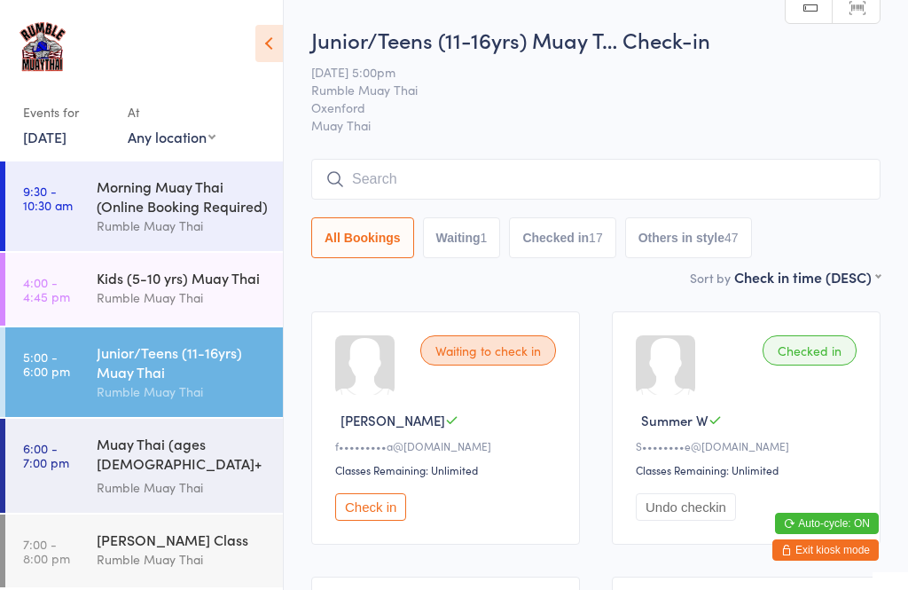
click at [629, 174] on input "search" at bounding box center [595, 179] width 569 height 41
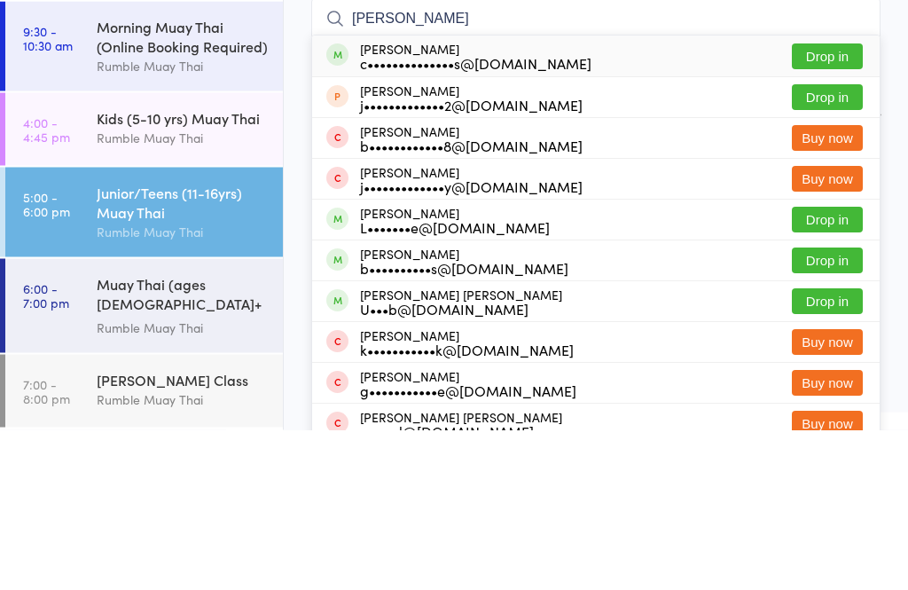
type input "[PERSON_NAME]"
click at [844, 367] on button "Drop in" at bounding box center [827, 380] width 71 height 26
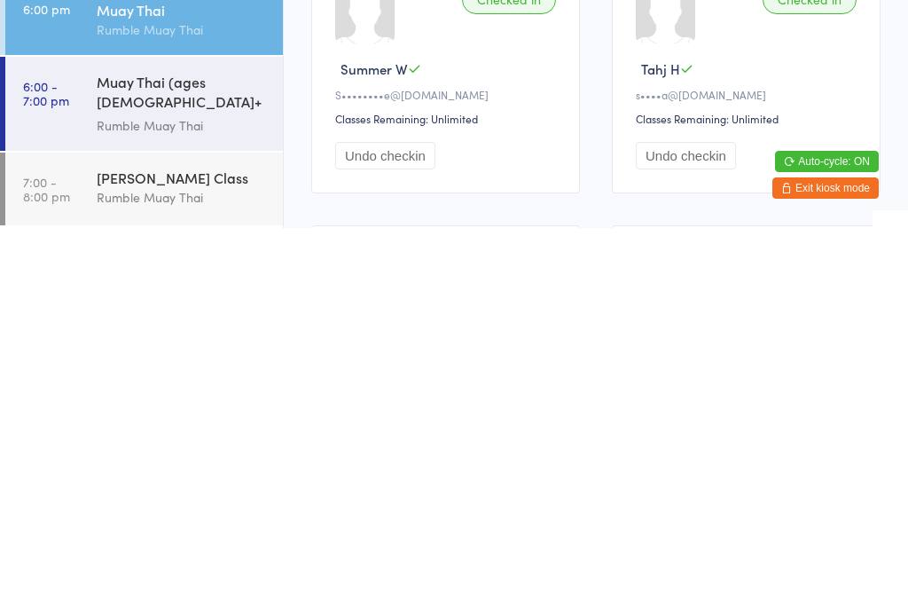
scroll to position [39, 0]
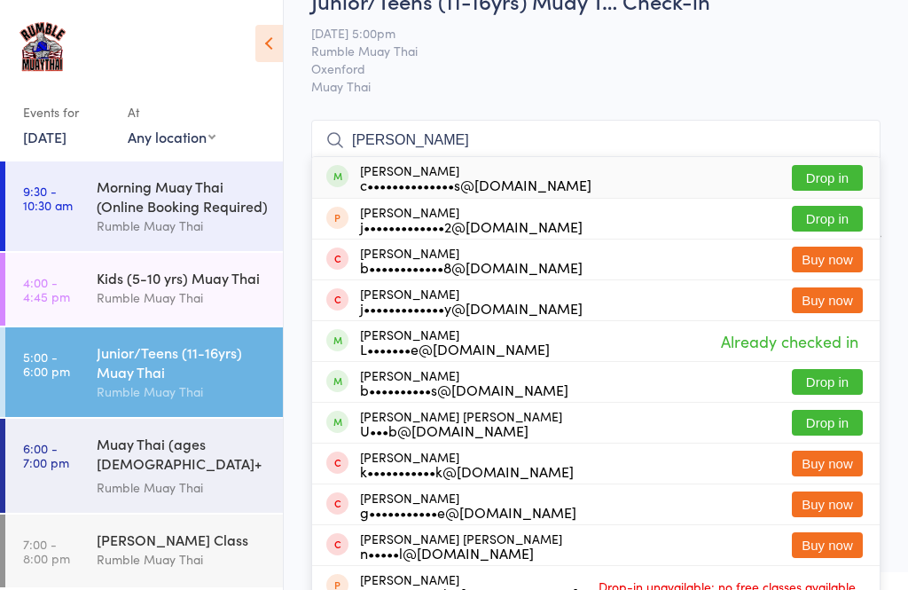
type input "[PERSON_NAME]"
click at [829, 175] on button "Drop in" at bounding box center [827, 178] width 71 height 26
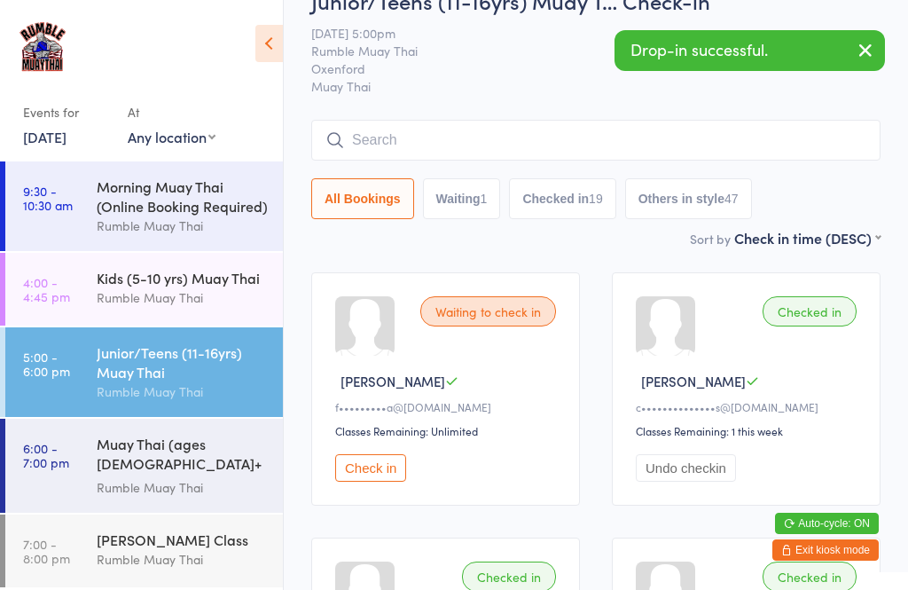
click at [693, 140] on input "search" at bounding box center [595, 140] width 569 height 41
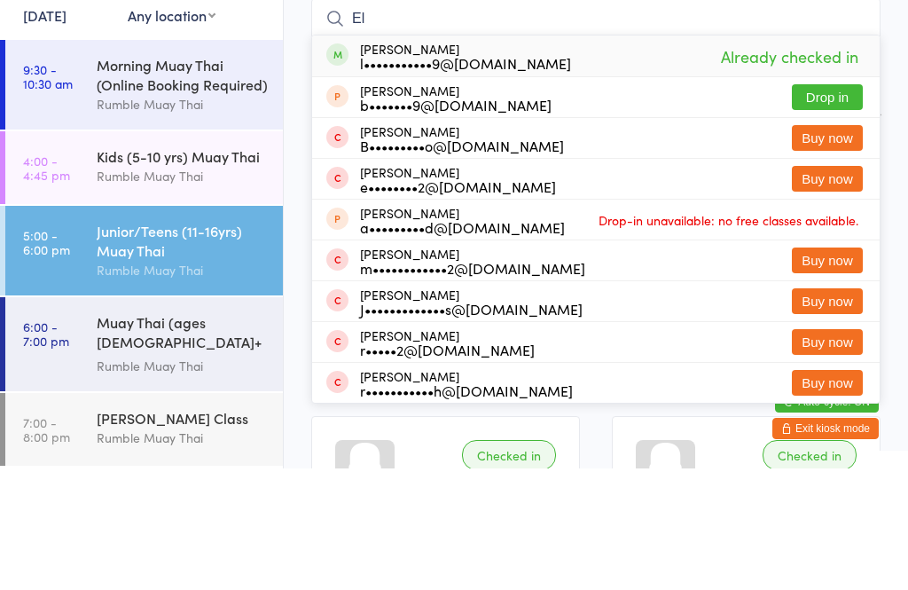
type input "E"
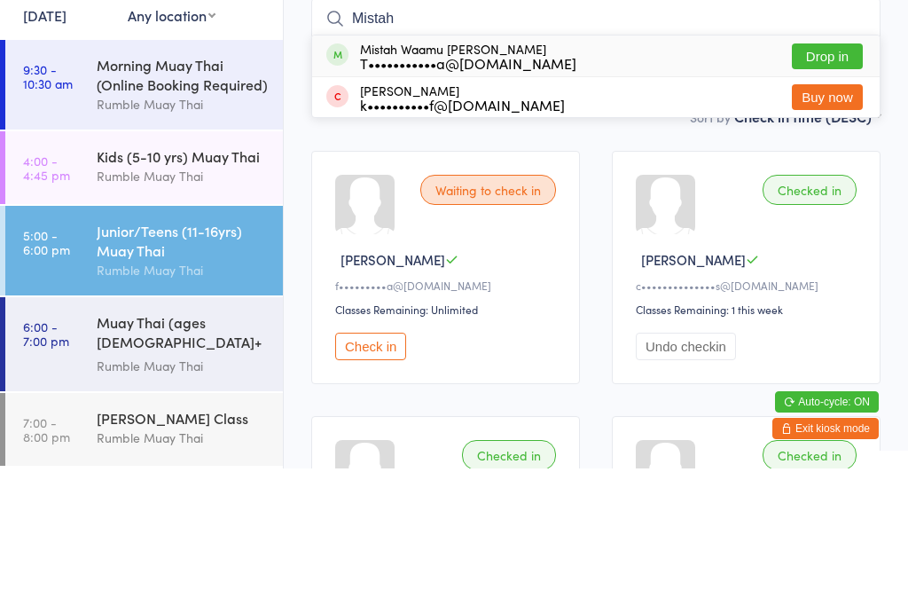
type input "Mistah"
click at [840, 165] on button "Drop in" at bounding box center [827, 178] width 71 height 26
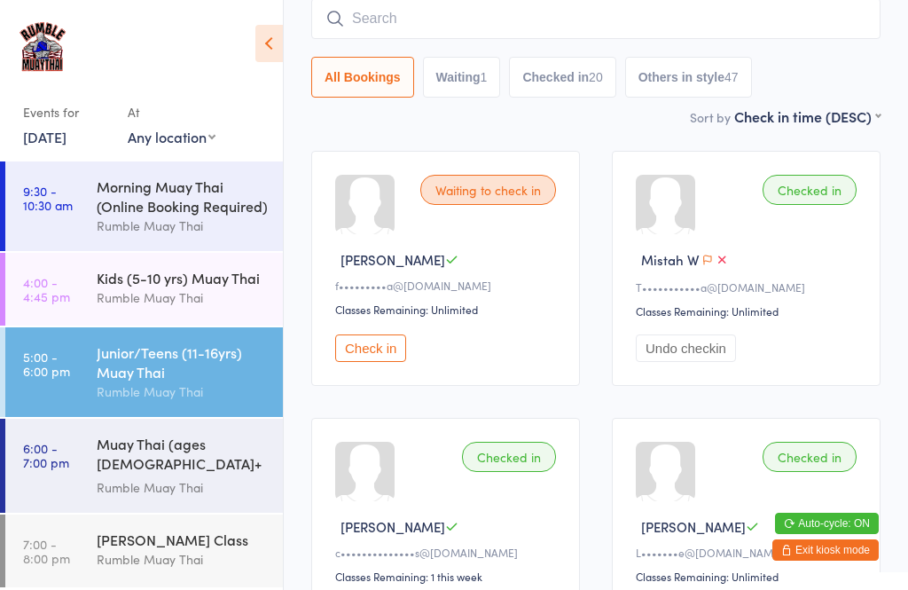
click at [730, 21] on input "search" at bounding box center [595, 18] width 569 height 41
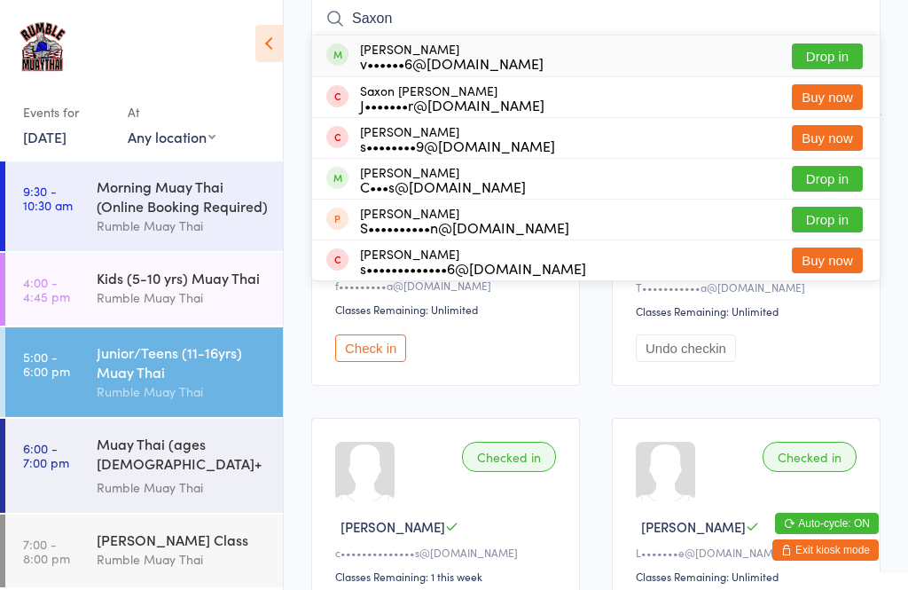
type input "Saxon"
click at [838, 59] on button "Drop in" at bounding box center [827, 56] width 71 height 26
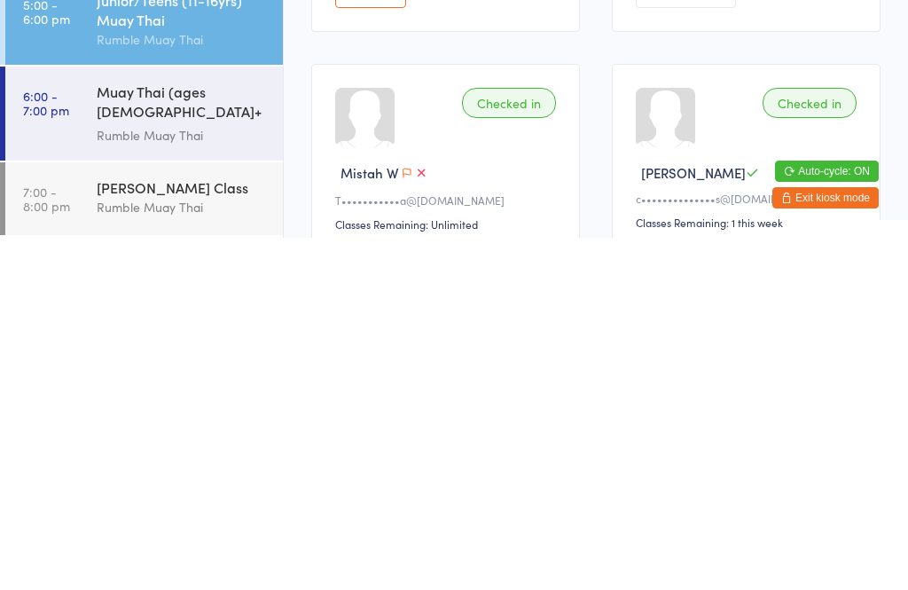
click at [154, 477] on div "Rumble Muay Thai" at bounding box center [182, 487] width 171 height 20
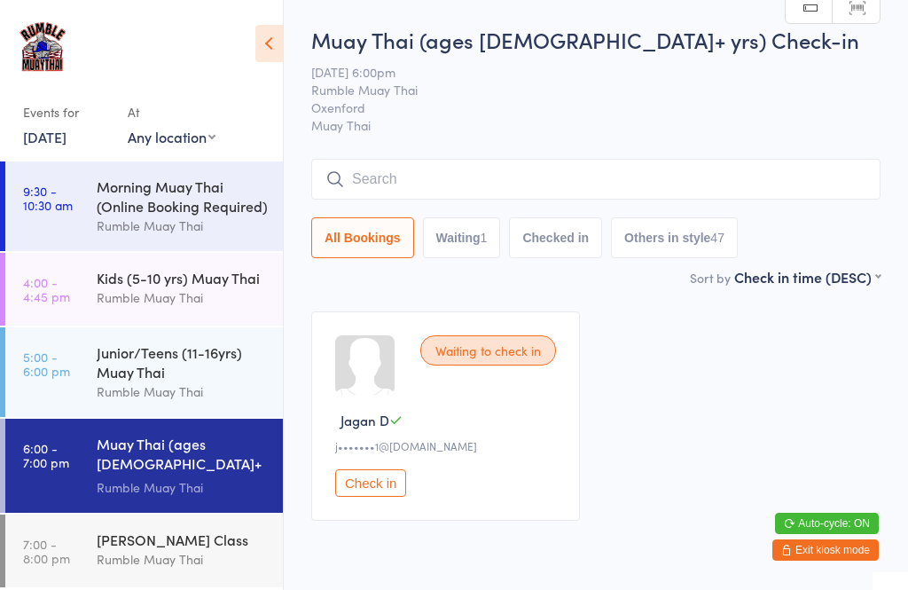
click at [448, 160] on input "search" at bounding box center [595, 179] width 569 height 41
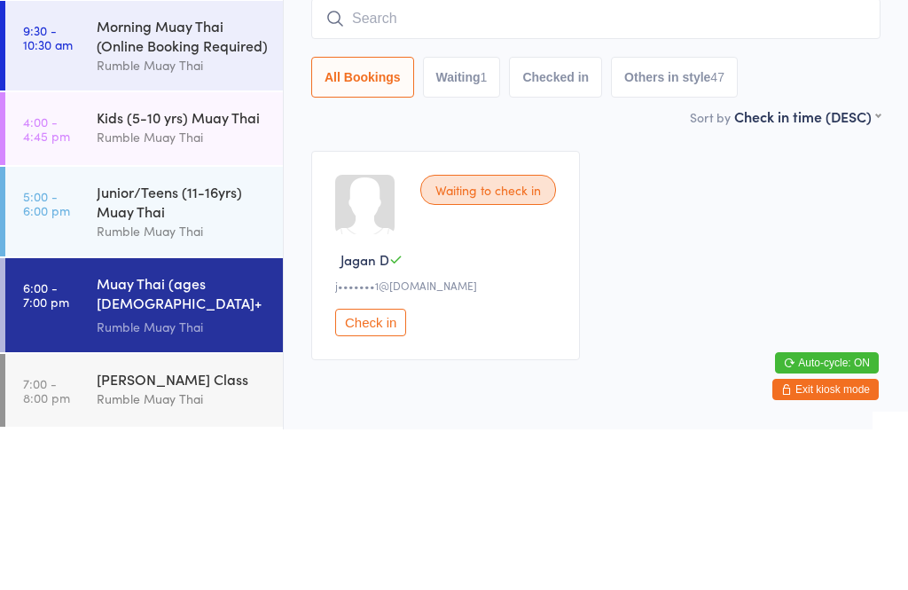
click at [619, 295] on div "Waiting to check in Jagan D j•••••••1@[DOMAIN_NAME] Check in" at bounding box center [595, 415] width 601 height 241
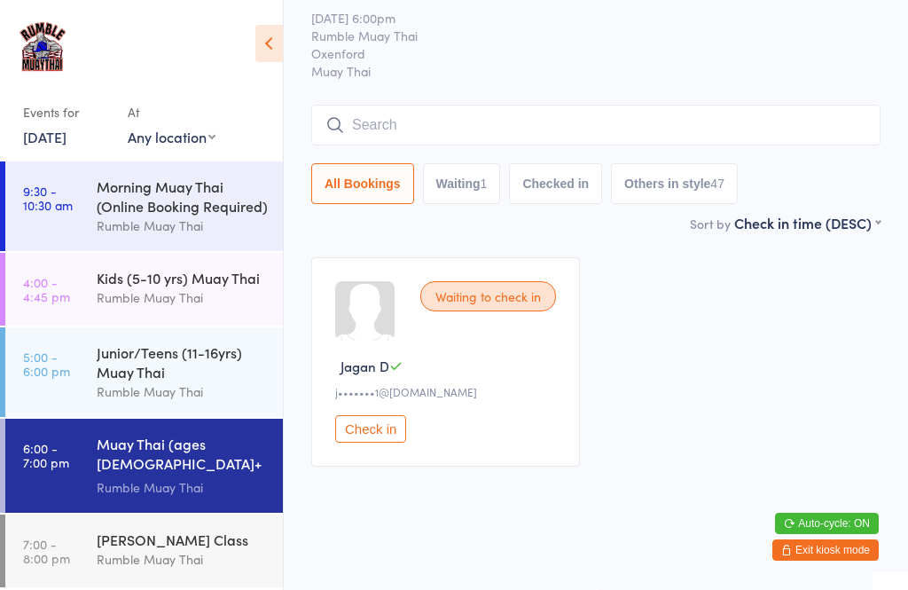
click at [376, 423] on button "Check in" at bounding box center [370, 428] width 71 height 27
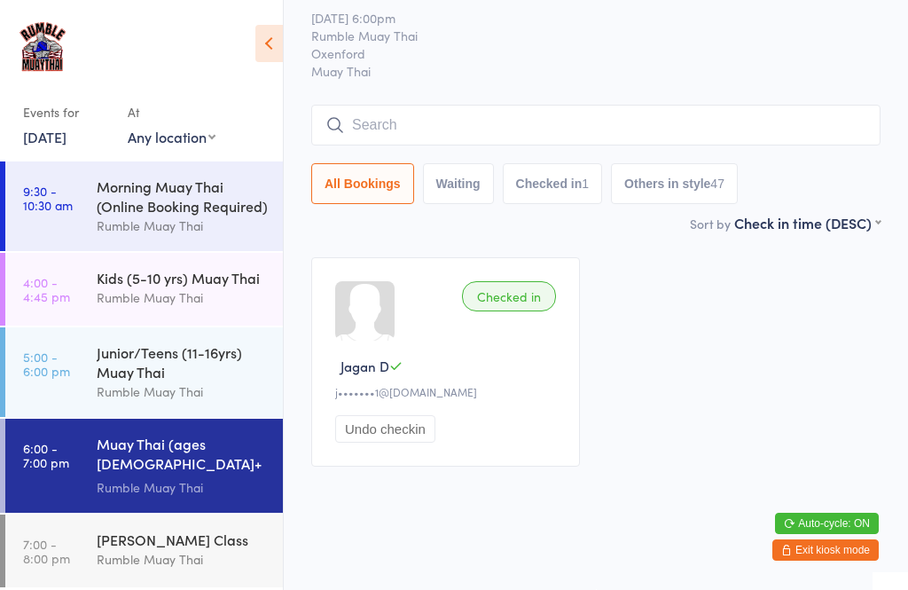
click at [452, 112] on input "search" at bounding box center [595, 125] width 569 height 41
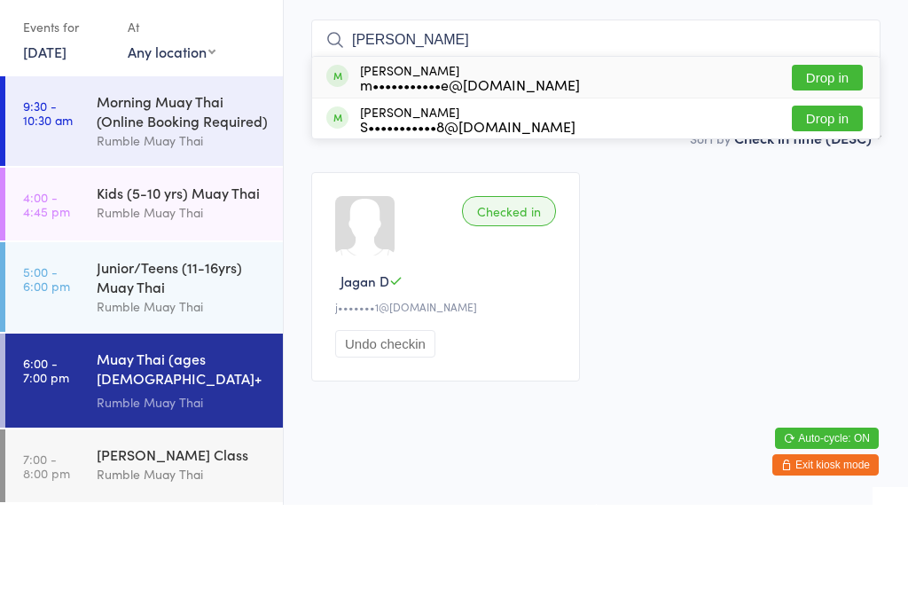
type input "[PERSON_NAME]"
click at [837, 191] on button "Drop in" at bounding box center [827, 204] width 71 height 26
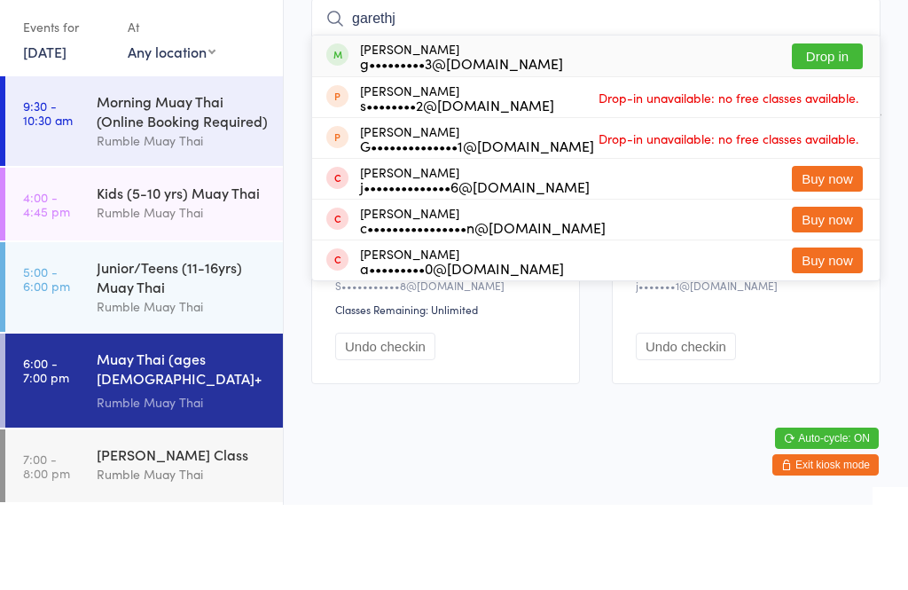
type input "garethj"
click at [833, 129] on button "Drop in" at bounding box center [827, 142] width 71 height 26
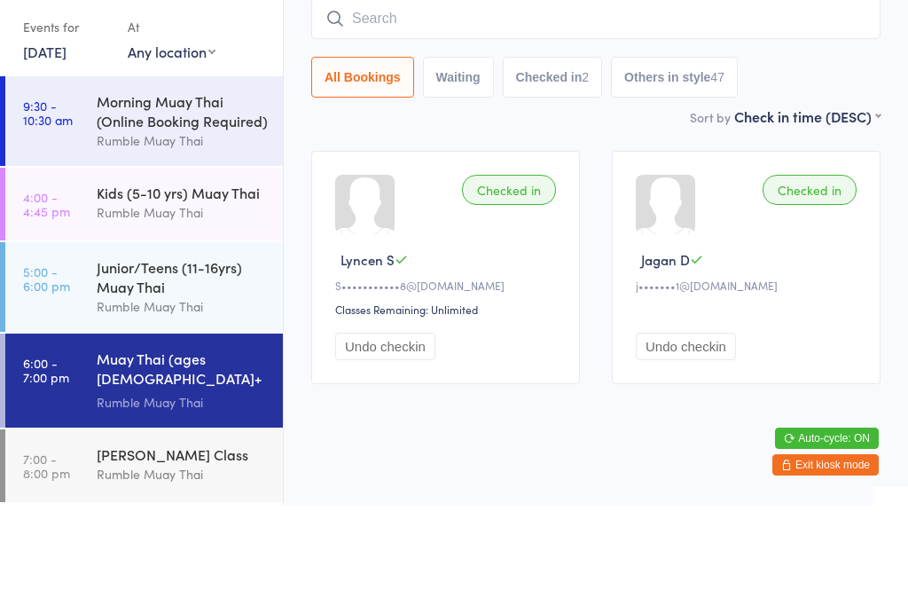
scroll to position [100, 0]
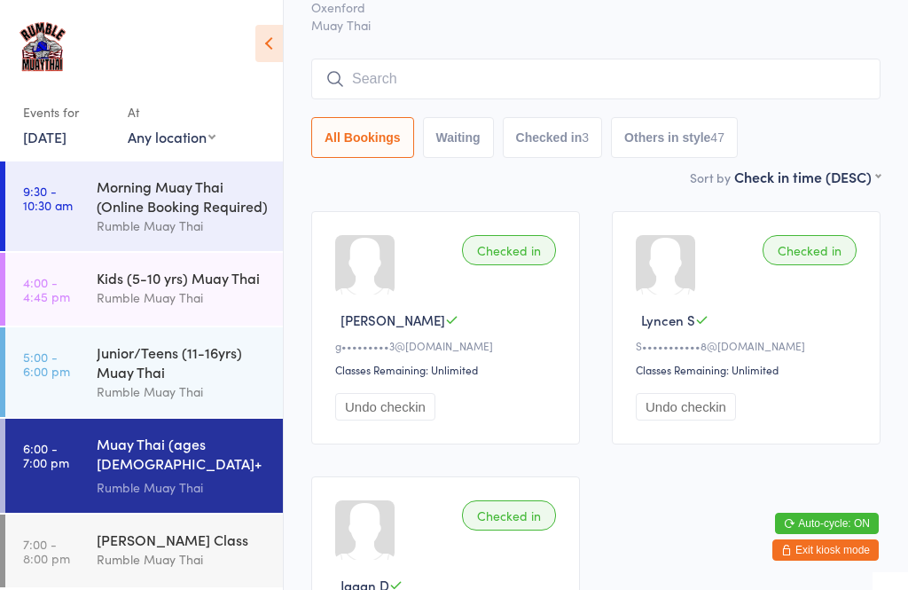
click at [550, 71] on input "search" at bounding box center [595, 79] width 569 height 41
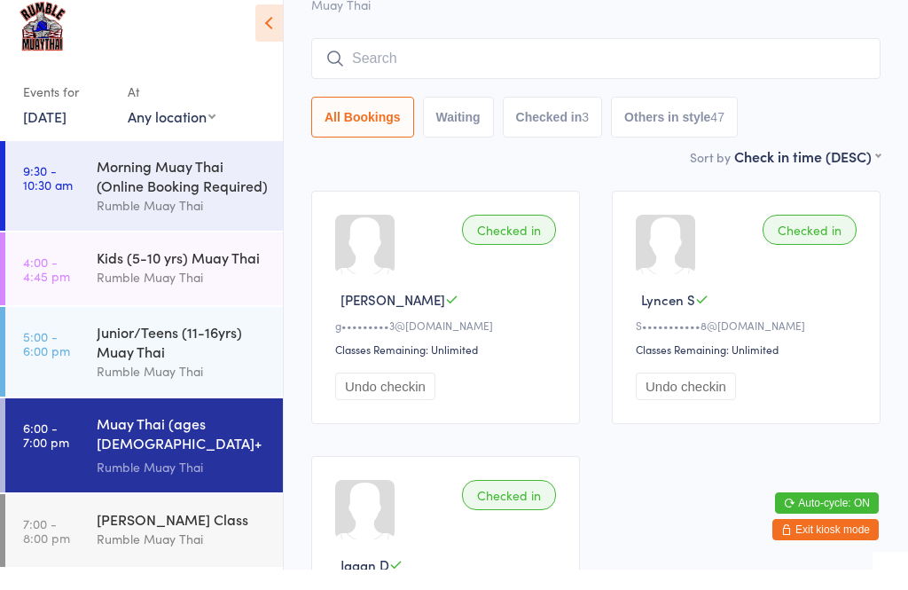
click at [592, 117] on button "Checked in 3" at bounding box center [553, 137] width 100 height 41
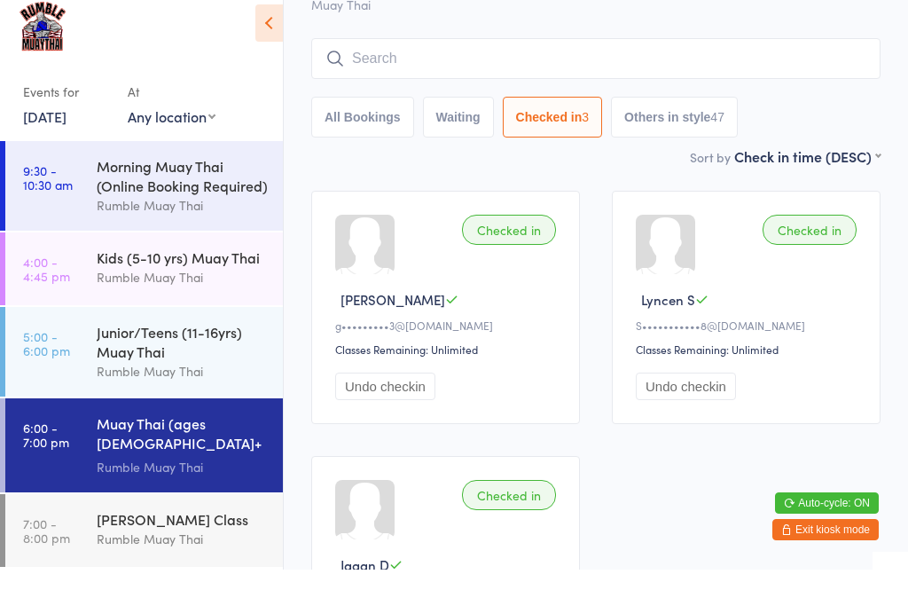
scroll to position [143, 0]
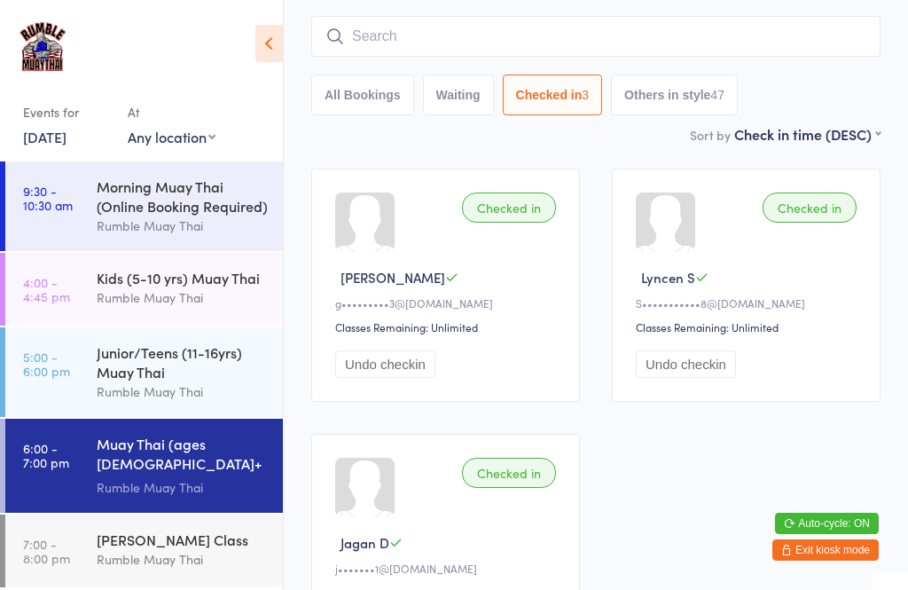
click at [538, 73] on div "All Bookings Waiting Checked in 3 Others in style 47" at bounding box center [595, 65] width 569 height 99
click at [528, 26] on input "search" at bounding box center [595, 36] width 569 height 41
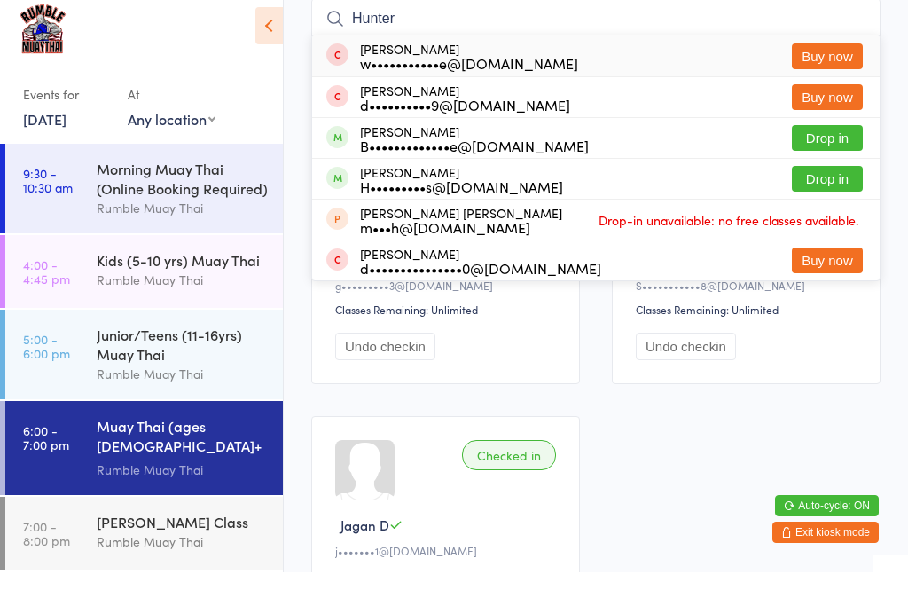
type input "Hunter"
click at [812, 184] on button "Drop in" at bounding box center [827, 197] width 71 height 26
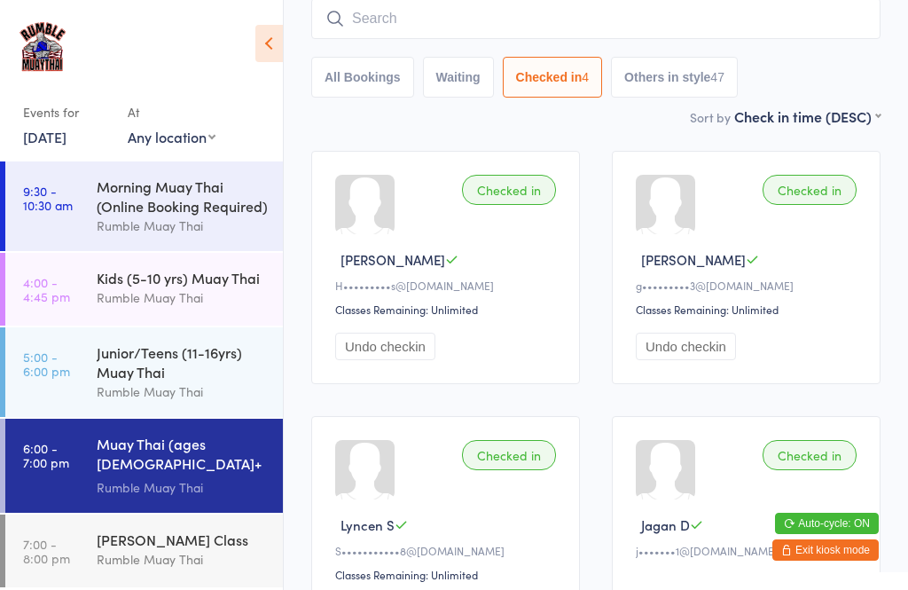
click at [455, 26] on input "search" at bounding box center [595, 18] width 569 height 41
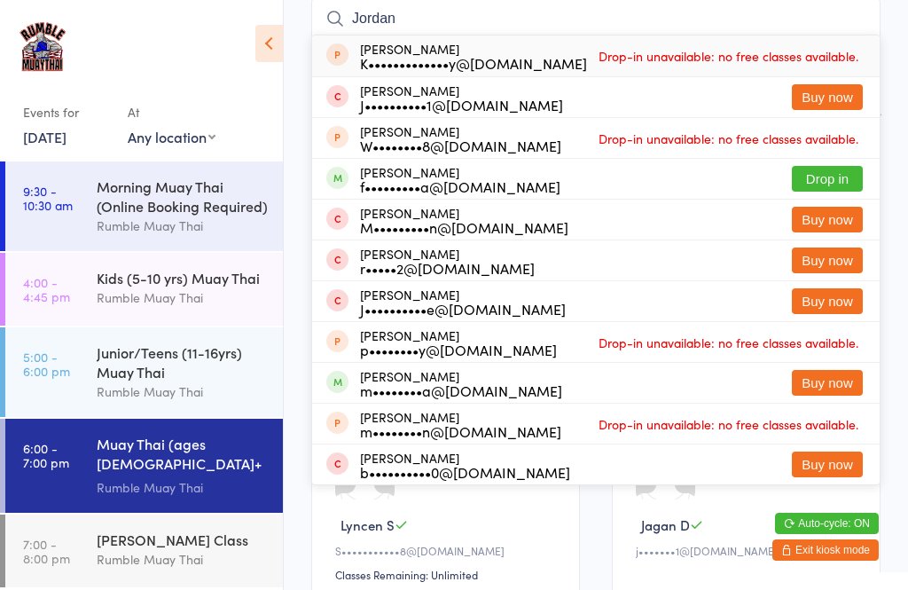
type input "Jordan"
click at [823, 176] on button "Drop in" at bounding box center [827, 179] width 71 height 26
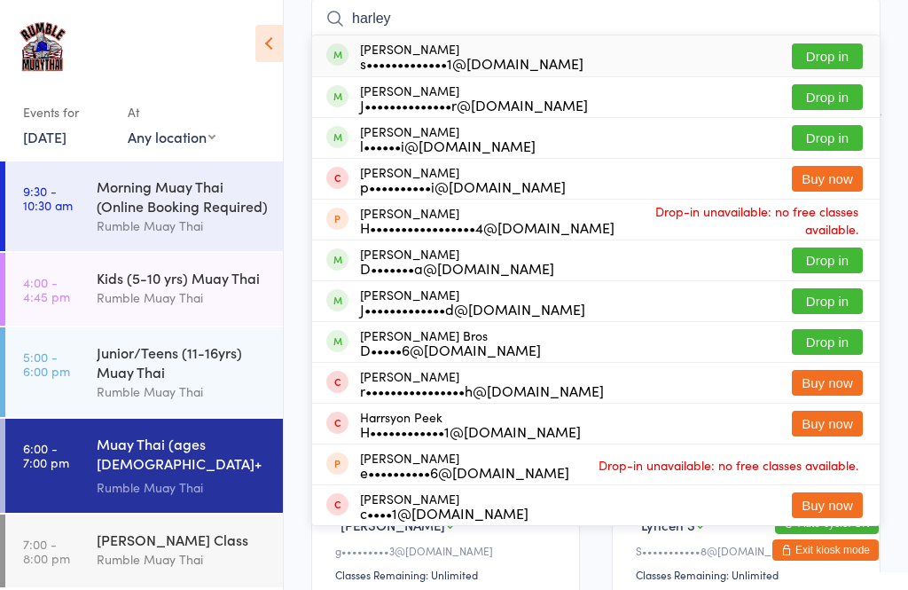
type input "harley"
click at [834, 53] on button "Drop in" at bounding box center [827, 56] width 71 height 26
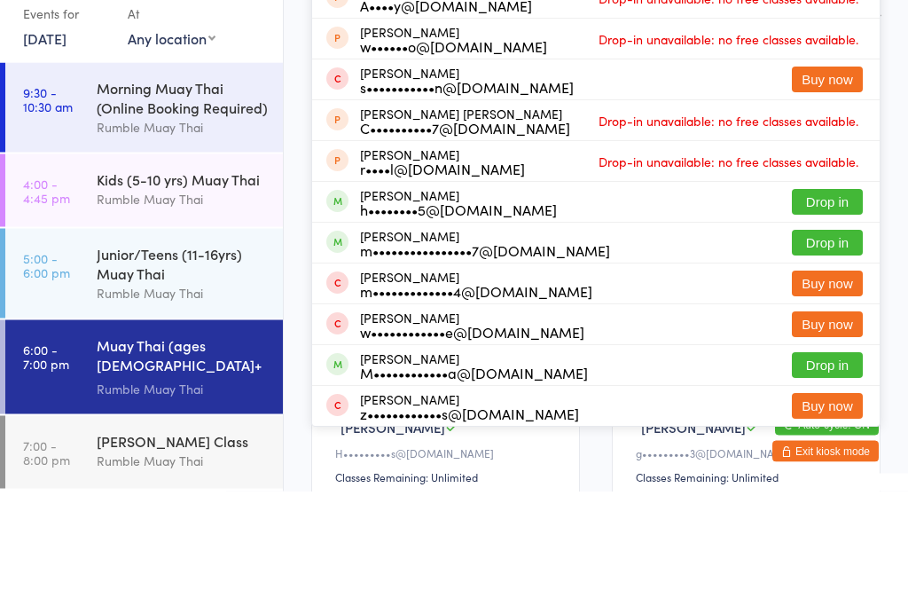
type input "mich"
click at [830, 288] on button "Drop in" at bounding box center [827, 301] width 71 height 26
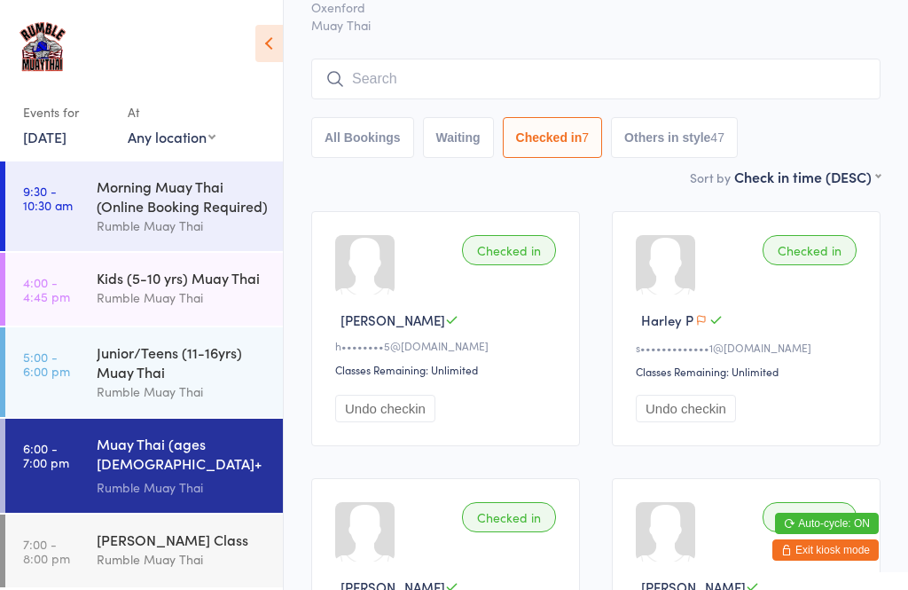
scroll to position [0, 0]
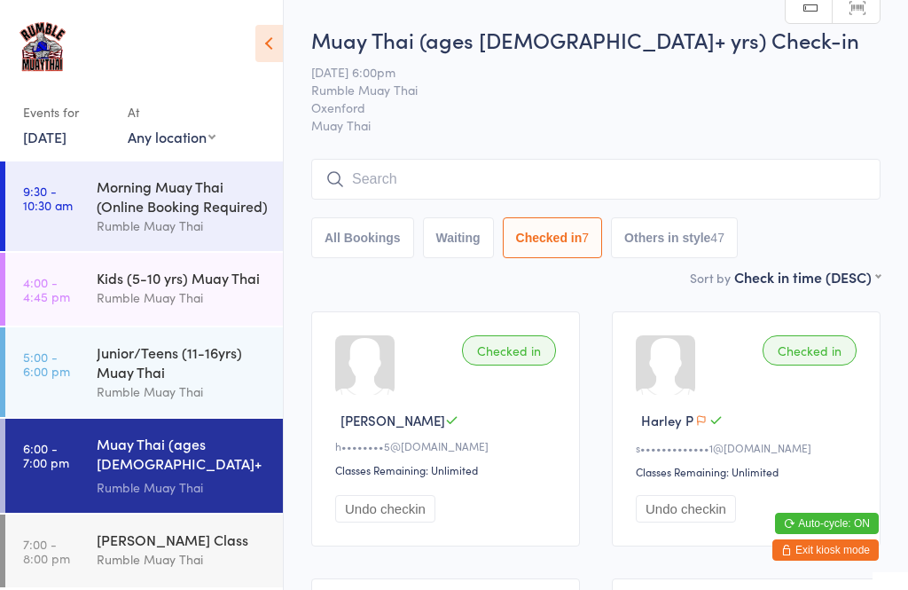
click at [399, 179] on input "search" at bounding box center [595, 179] width 569 height 41
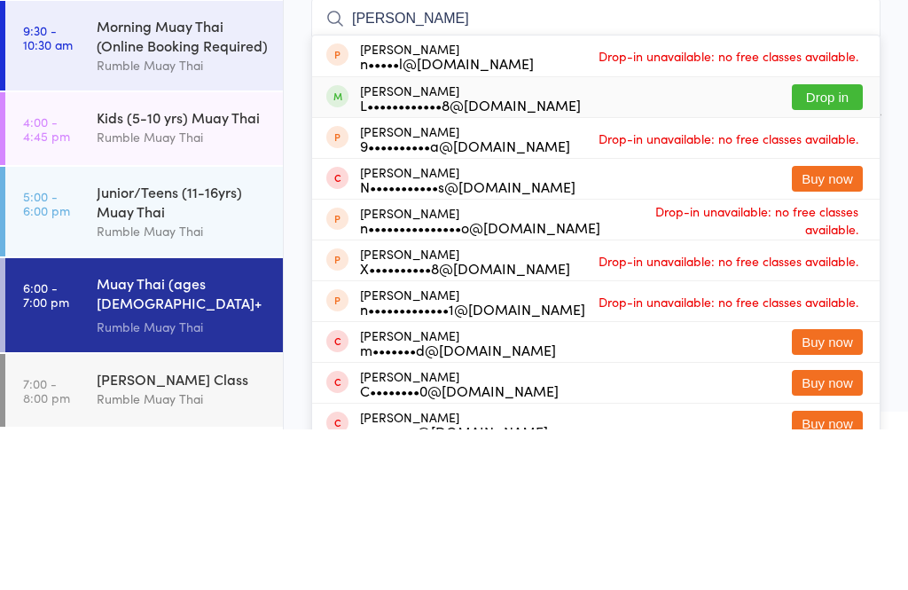
type input "[PERSON_NAME]"
click at [372, 258] on div "L••••••••••••8@[DOMAIN_NAME]" at bounding box center [470, 265] width 221 height 14
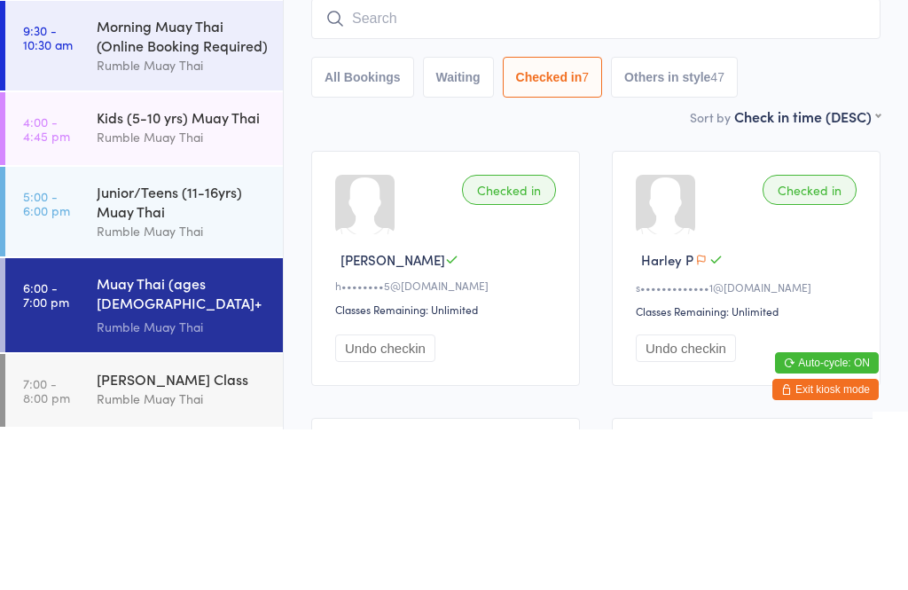
scroll to position [160, 0]
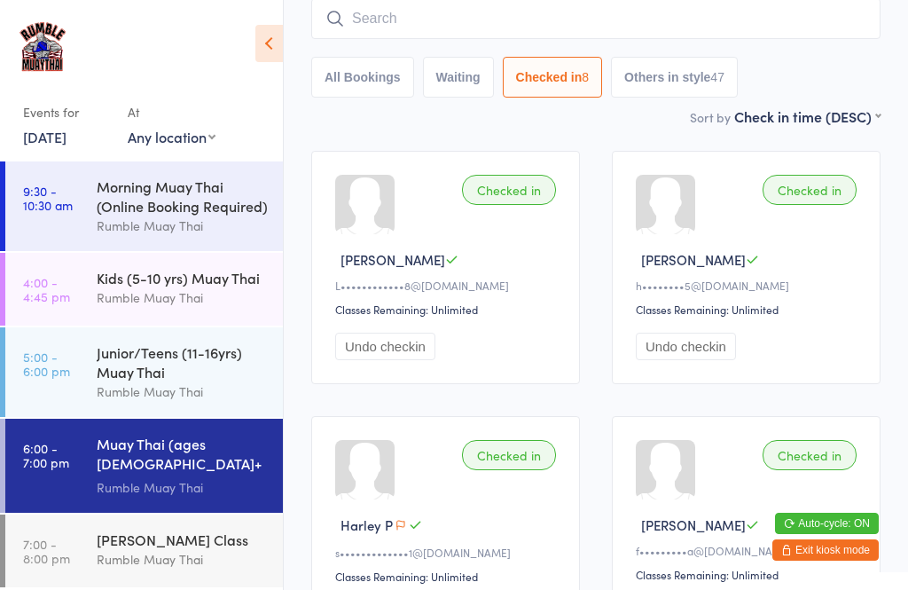
click at [523, 30] on input "search" at bounding box center [595, 18] width 569 height 41
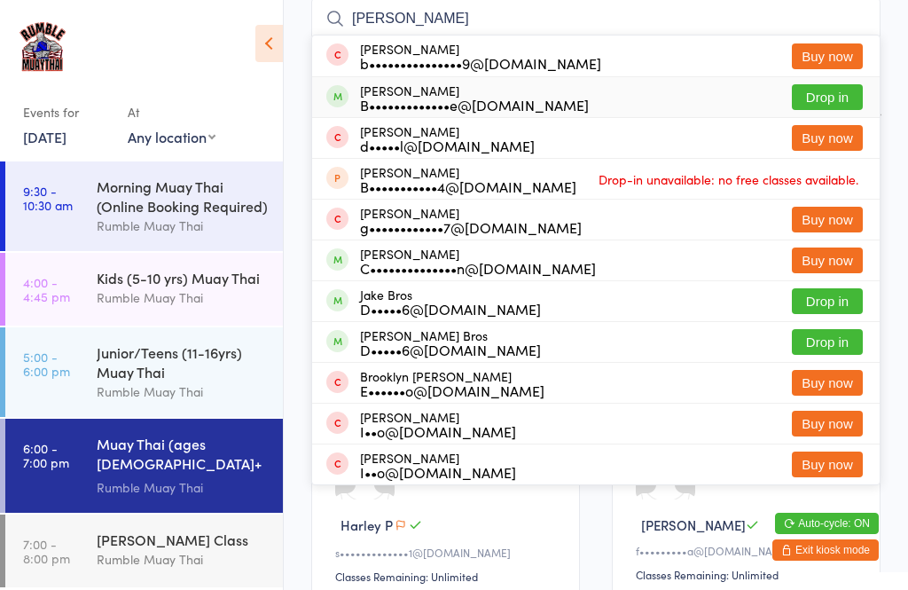
type input "[PERSON_NAME]"
click at [705, 104] on div "[PERSON_NAME] B•••••••••••••e@[DOMAIN_NAME] Drop in" at bounding box center [596, 97] width 568 height 40
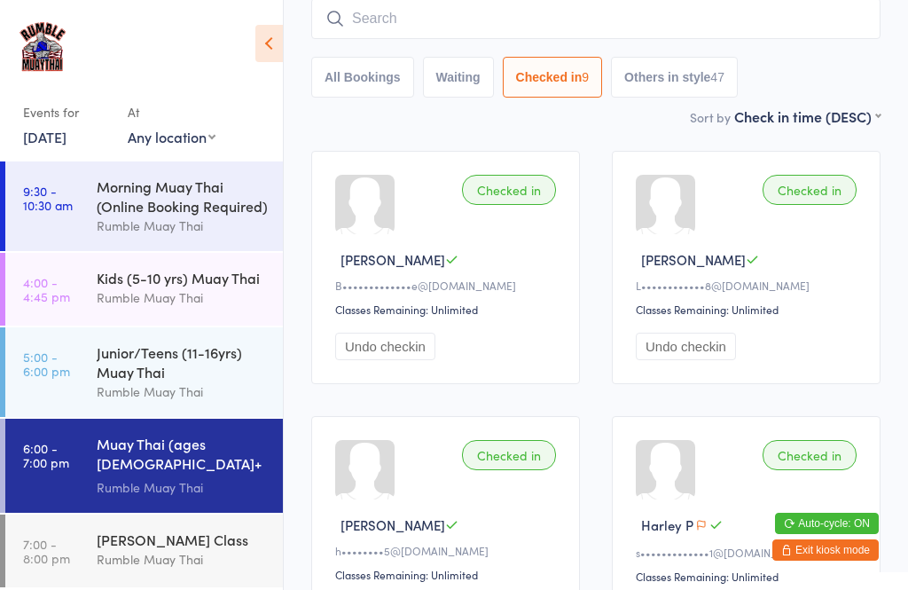
click at [583, 25] on input "search" at bounding box center [595, 18] width 569 height 41
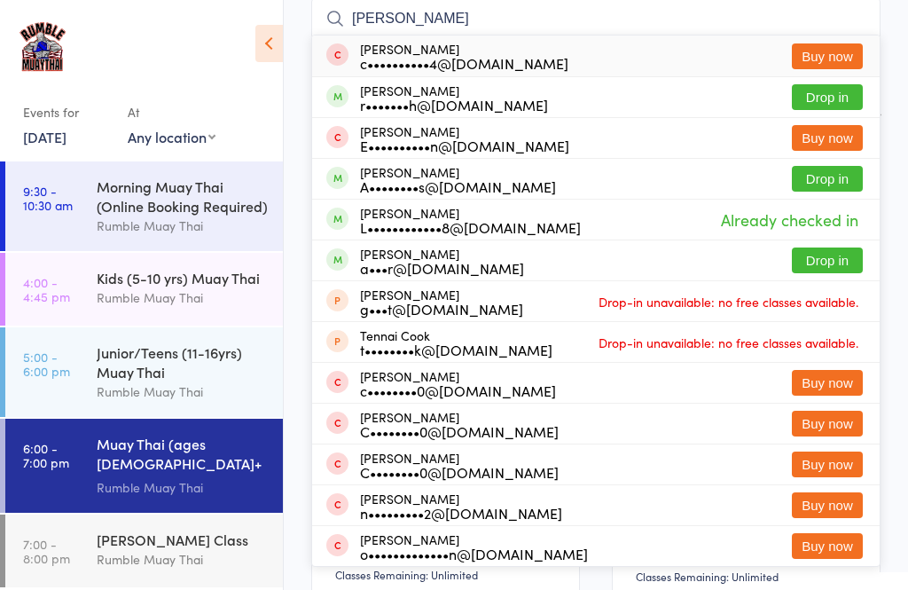
type input "[PERSON_NAME]"
click at [607, 99] on div "[PERSON_NAME] r•••••••h@[DOMAIN_NAME] Drop in" at bounding box center [596, 97] width 568 height 40
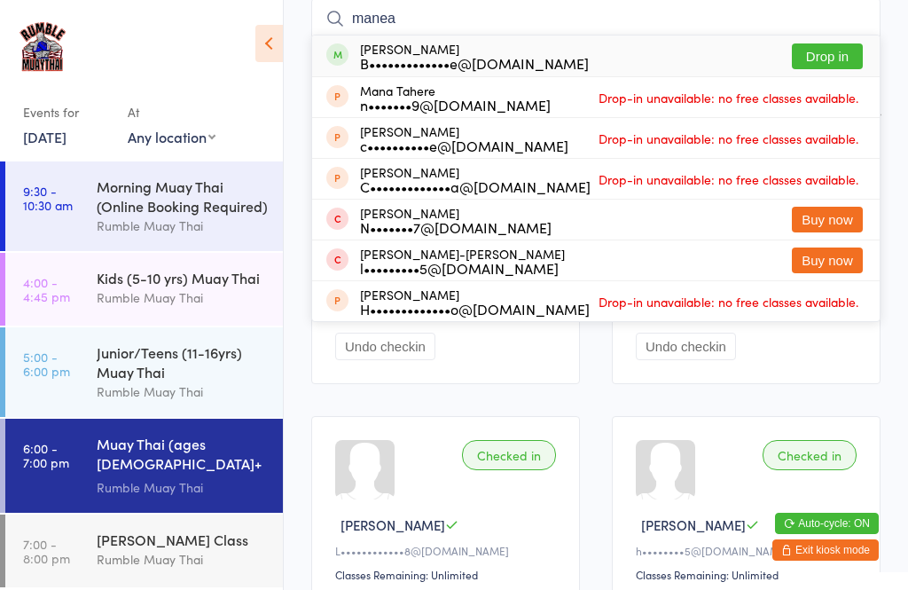
type input "manea"
click at [536, 66] on div "B•••••••••••••e@[DOMAIN_NAME]" at bounding box center [474, 63] width 229 height 14
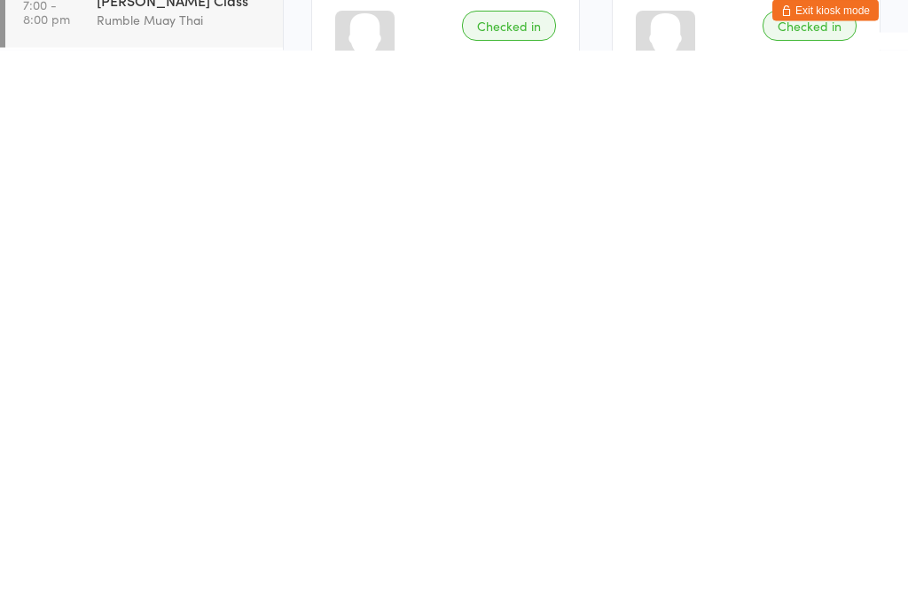
scroll to position [0, 0]
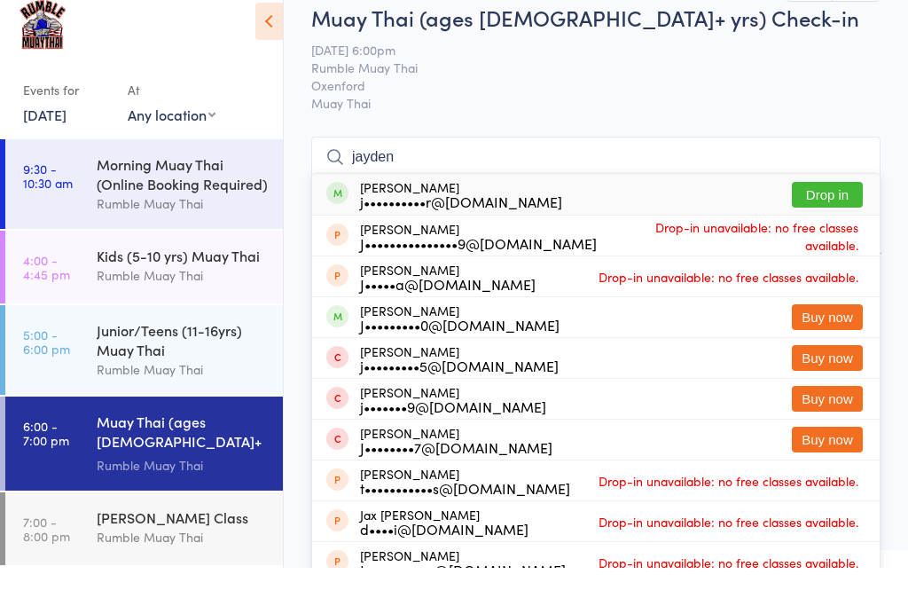
type input "jayden"
click at [839, 204] on button "Drop in" at bounding box center [827, 217] width 71 height 26
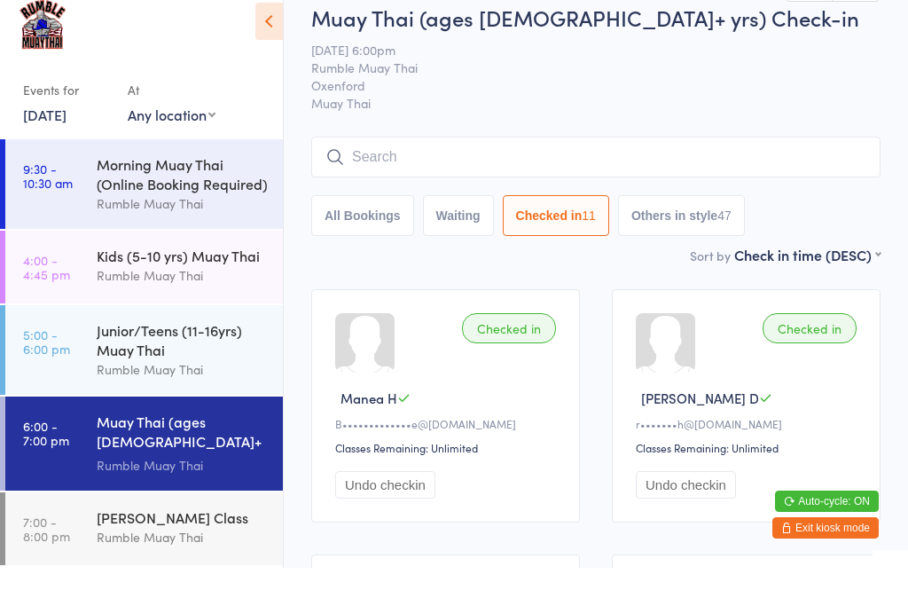
scroll to position [22, 0]
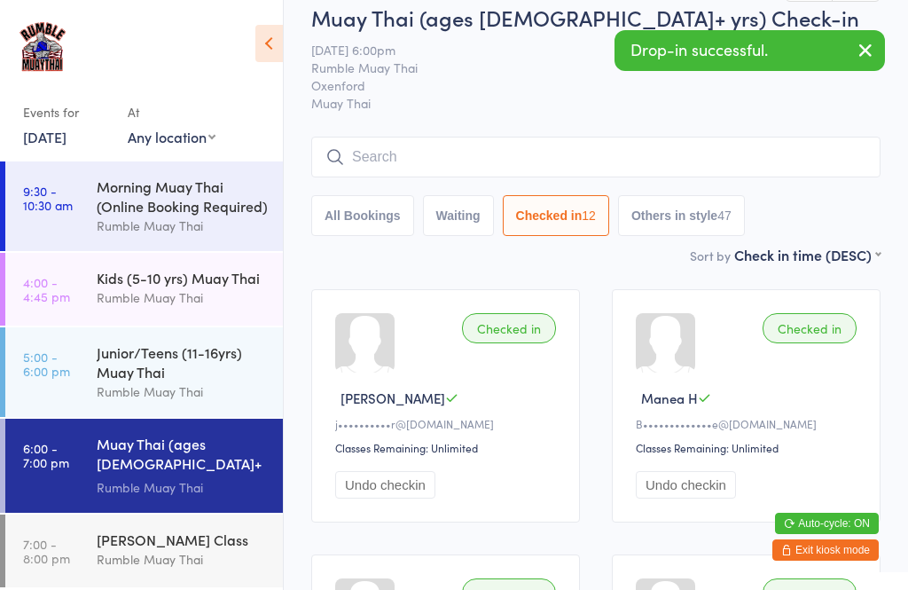
click at [535, 153] on input "search" at bounding box center [595, 157] width 569 height 41
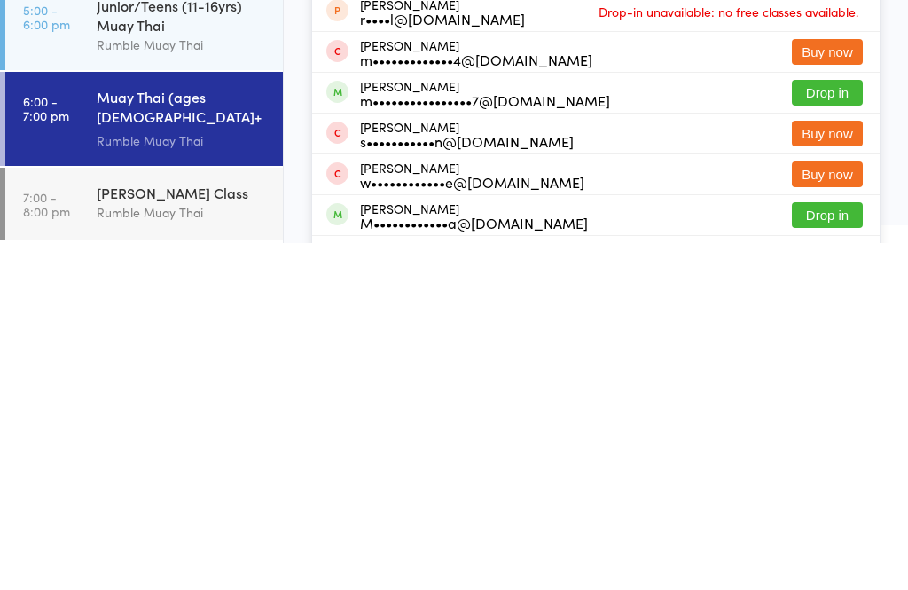
type input "[PERSON_NAME]"
click at [832, 427] on button "Drop in" at bounding box center [827, 440] width 71 height 26
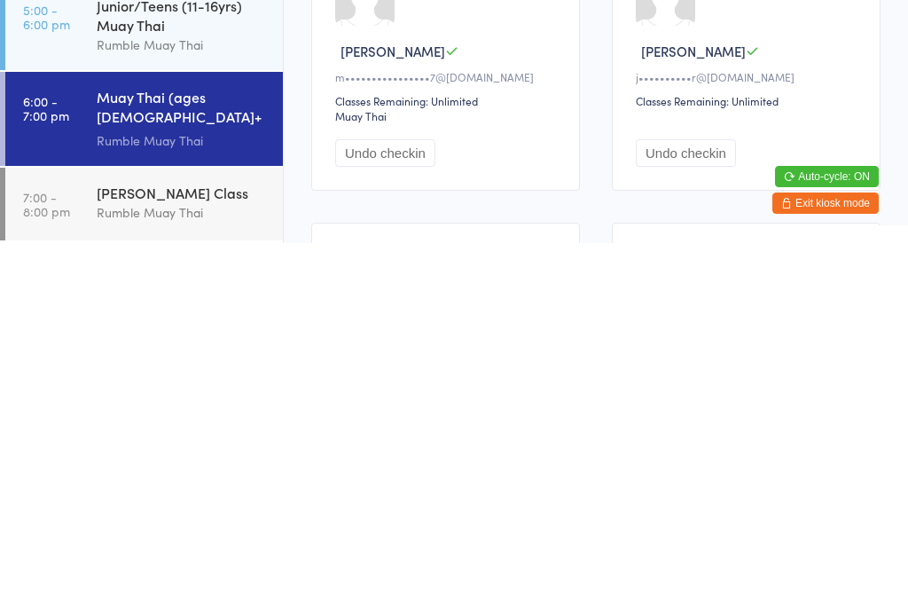
click at [241, 477] on div "Rumble Muay Thai" at bounding box center [182, 487] width 171 height 20
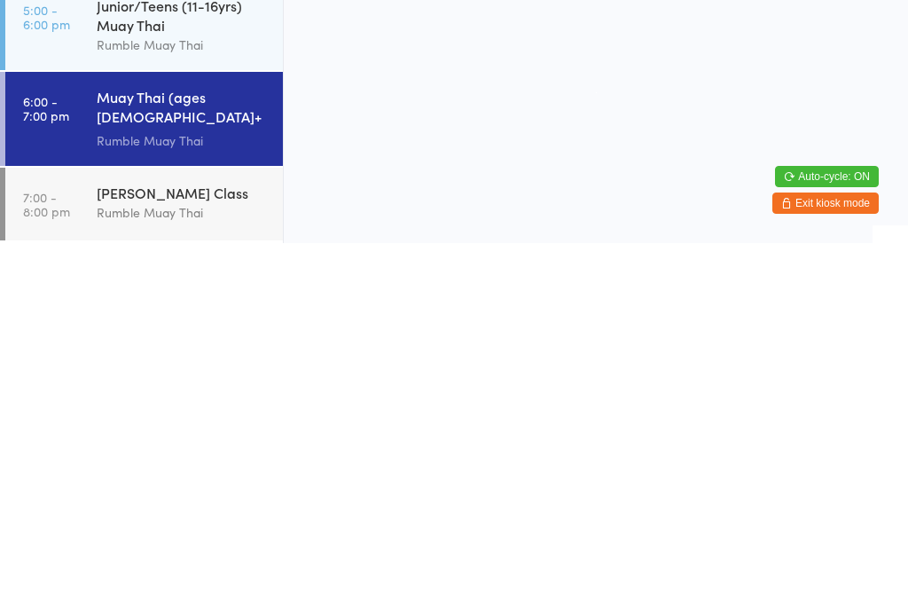
scroll to position [0, 0]
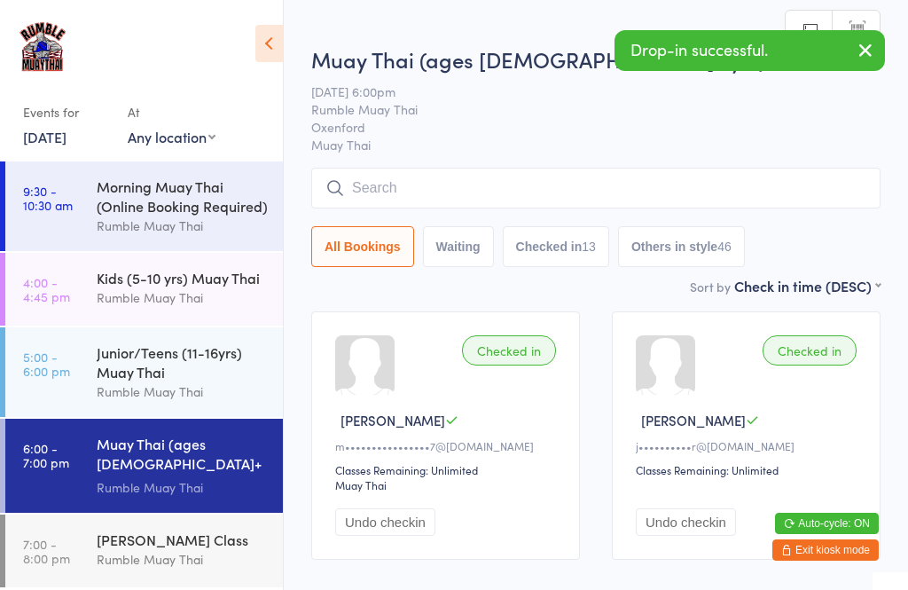
click at [599, 196] on input "search" at bounding box center [595, 188] width 569 height 41
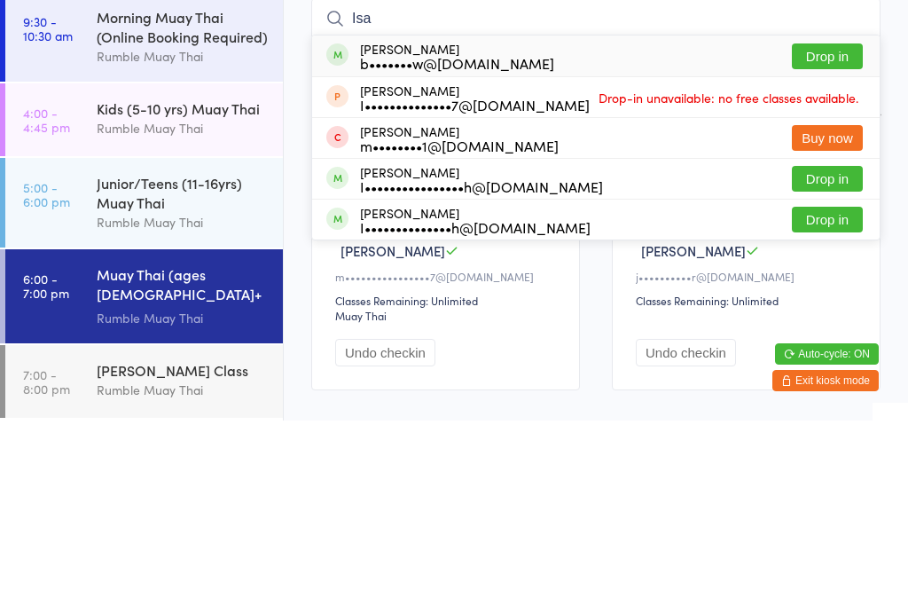
type input "Isa"
click at [838, 213] on button "Drop in" at bounding box center [827, 226] width 71 height 26
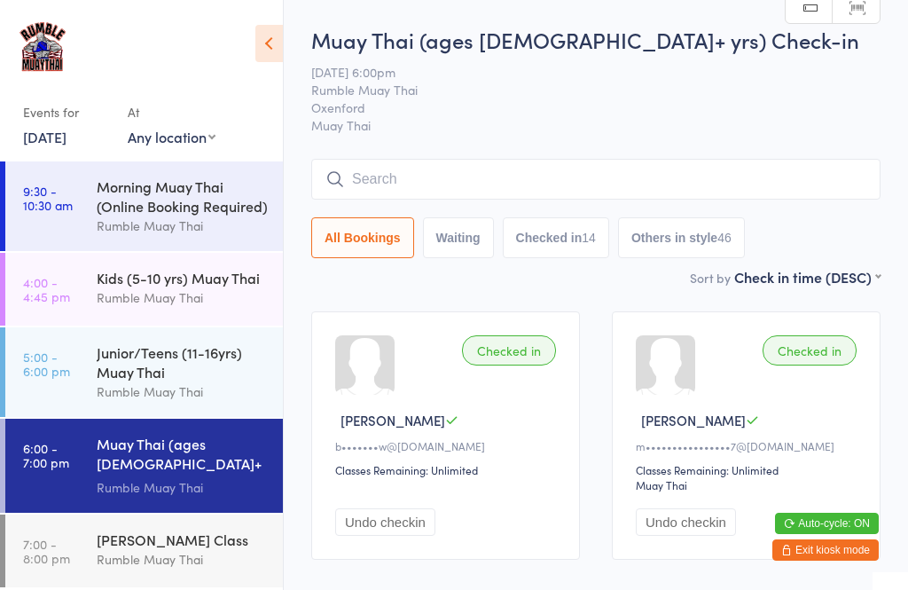
click at [670, 184] on input "search" at bounding box center [595, 179] width 569 height 41
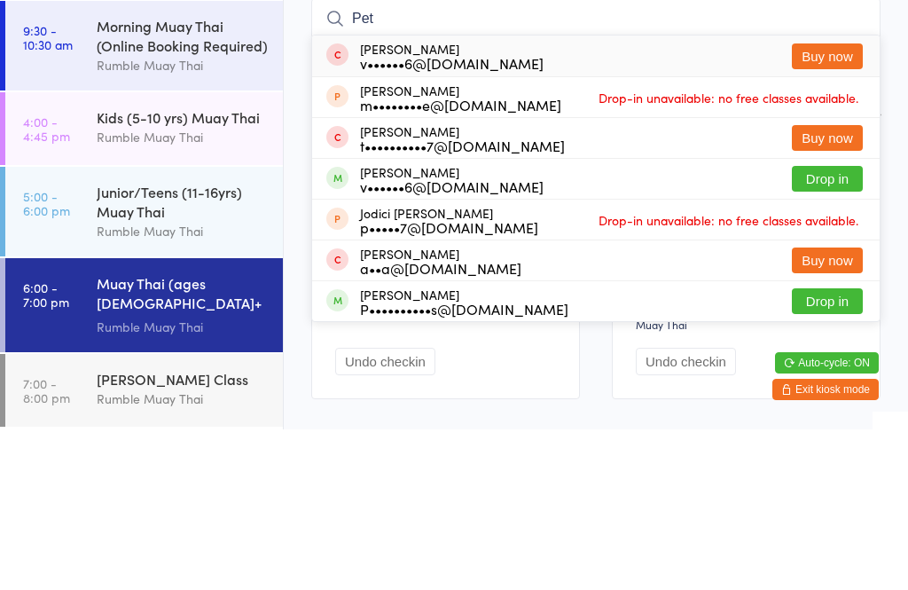
scroll to position [160, 0]
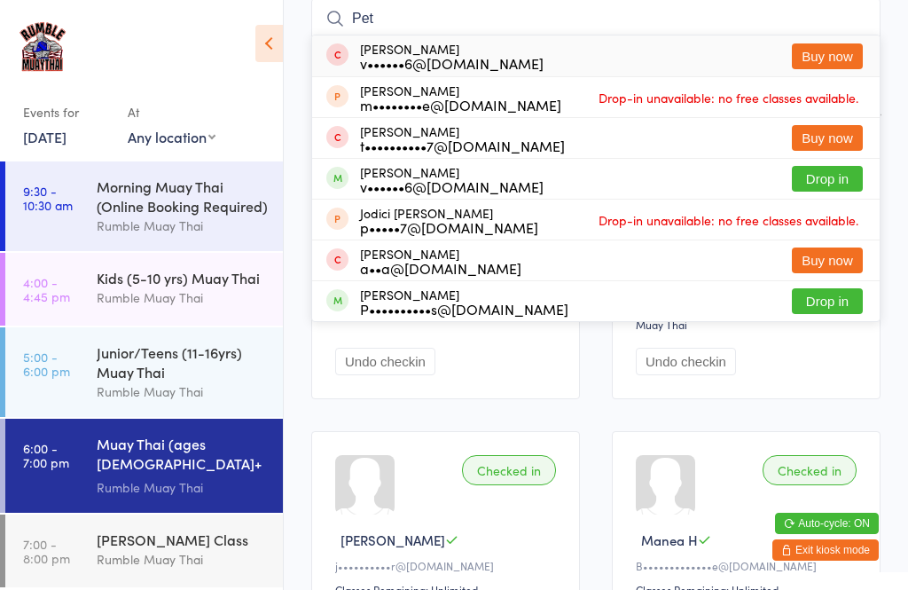
type input "Pet"
click at [825, 301] on button "Drop in" at bounding box center [827, 301] width 71 height 26
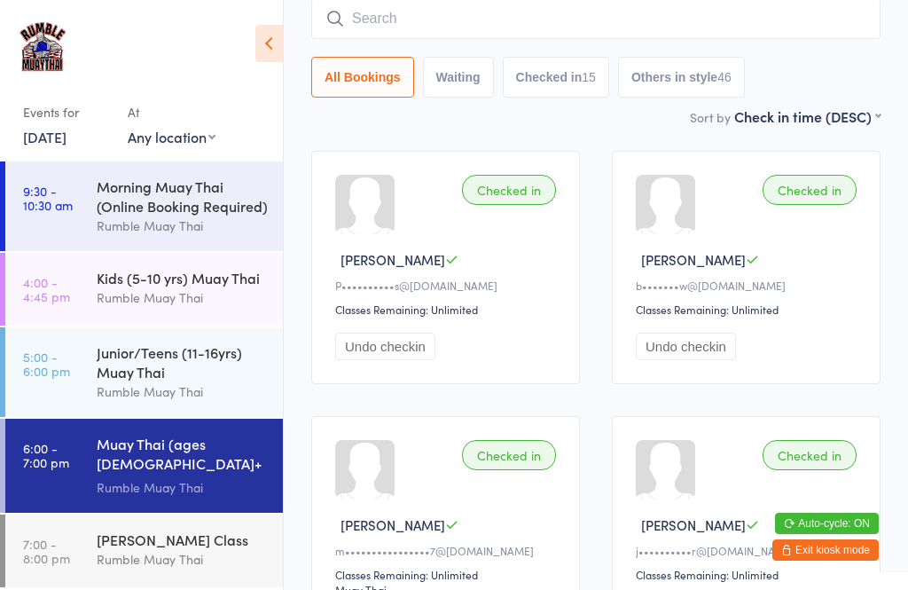
click at [647, 19] on input "search" at bounding box center [595, 18] width 569 height 41
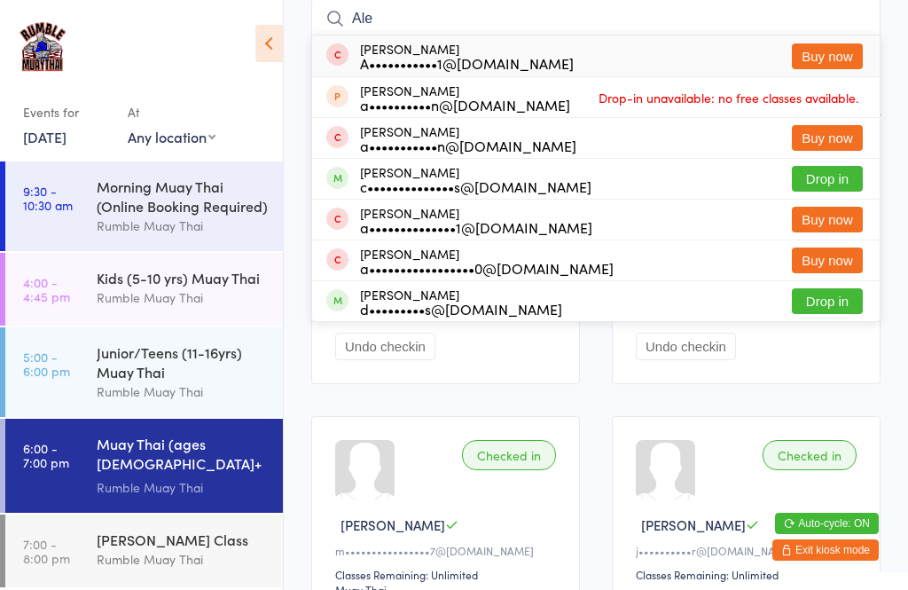
type input "Ale"
click at [836, 180] on button "Drop in" at bounding box center [827, 179] width 71 height 26
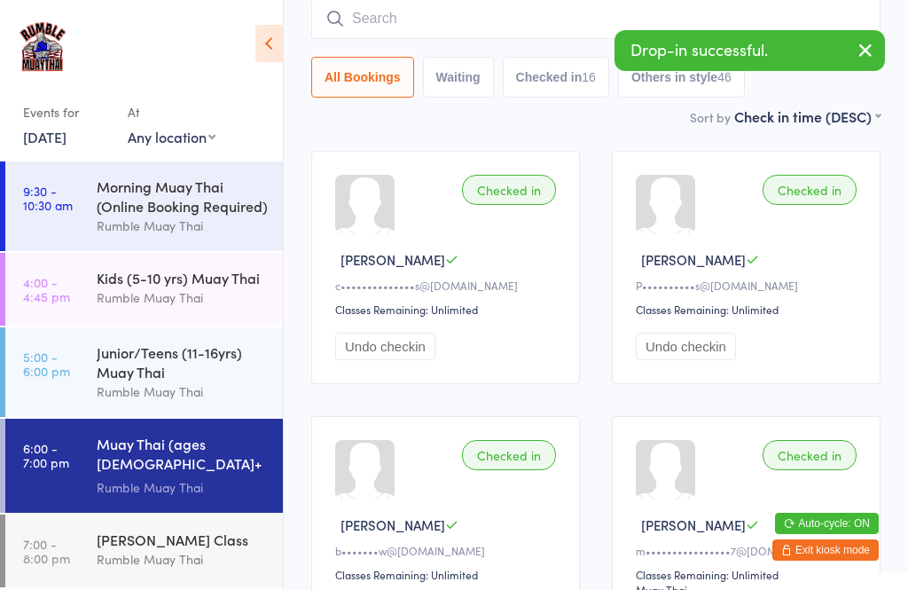
click at [361, 37] on input "search" at bounding box center [595, 18] width 569 height 41
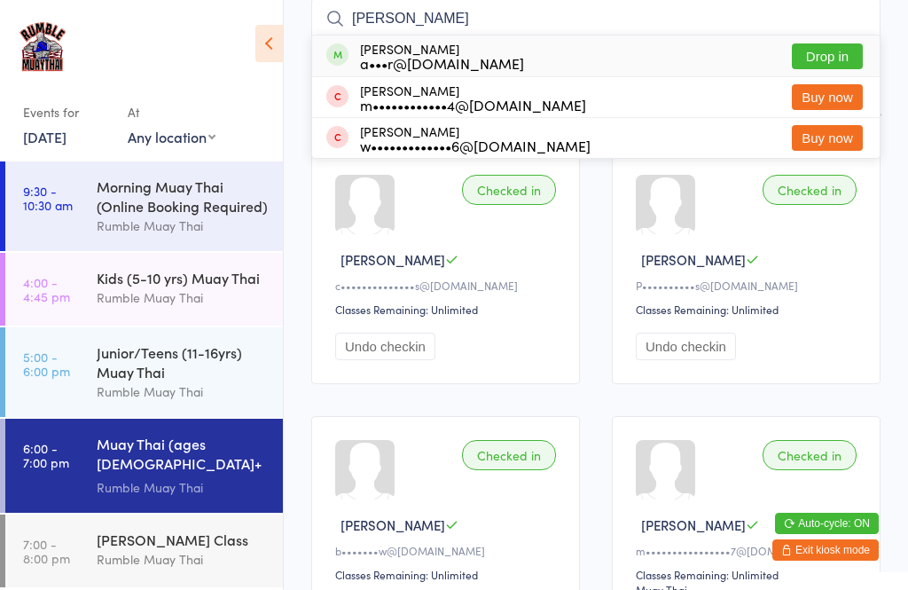
type input "[PERSON_NAME]"
click at [817, 49] on button "Drop in" at bounding box center [827, 56] width 71 height 26
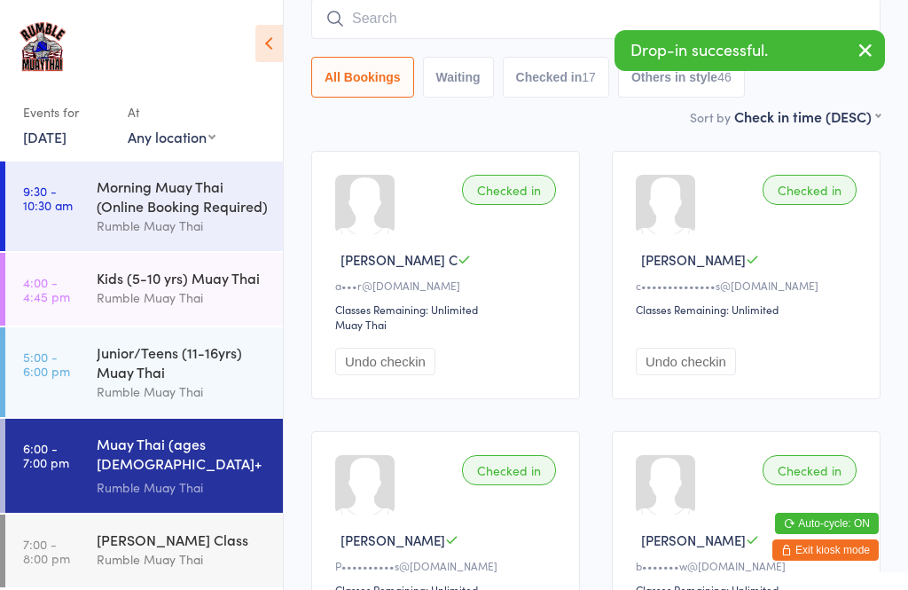
click at [540, 23] on input "search" at bounding box center [595, 18] width 569 height 41
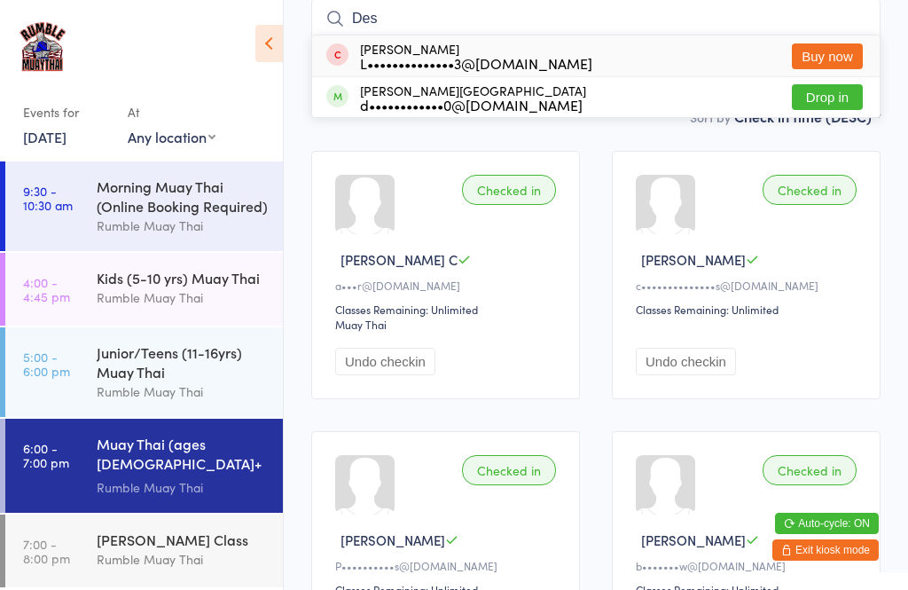
type input "Des"
click at [824, 104] on button "Drop in" at bounding box center [827, 97] width 71 height 26
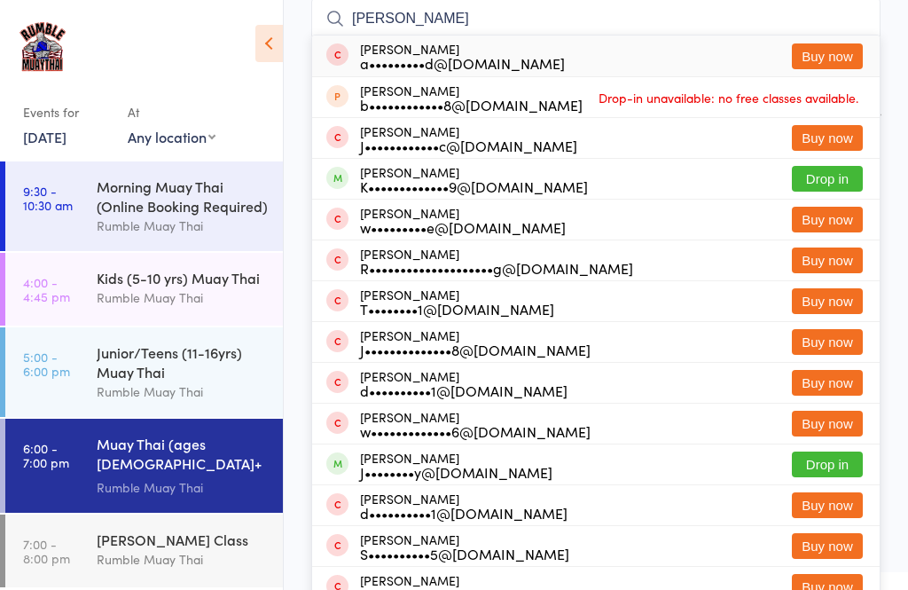
type input "[PERSON_NAME]"
click at [830, 183] on button "Drop in" at bounding box center [827, 179] width 71 height 26
